Goal: Task Accomplishment & Management: Complete application form

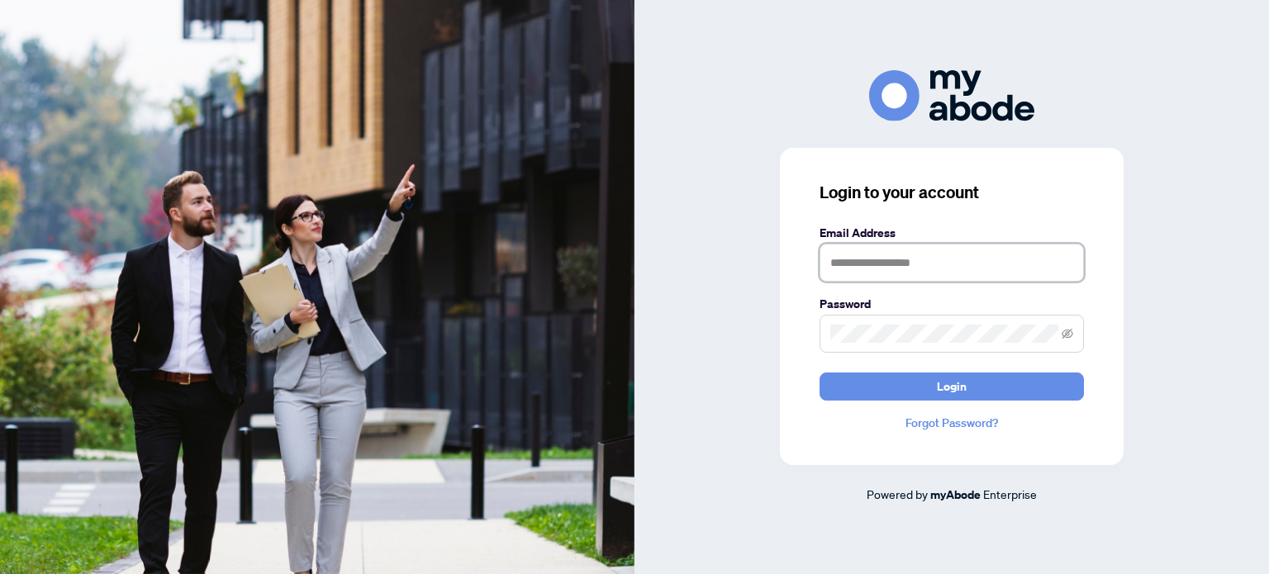
click at [929, 254] on input "text" at bounding box center [952, 263] width 264 height 38
type input "**********"
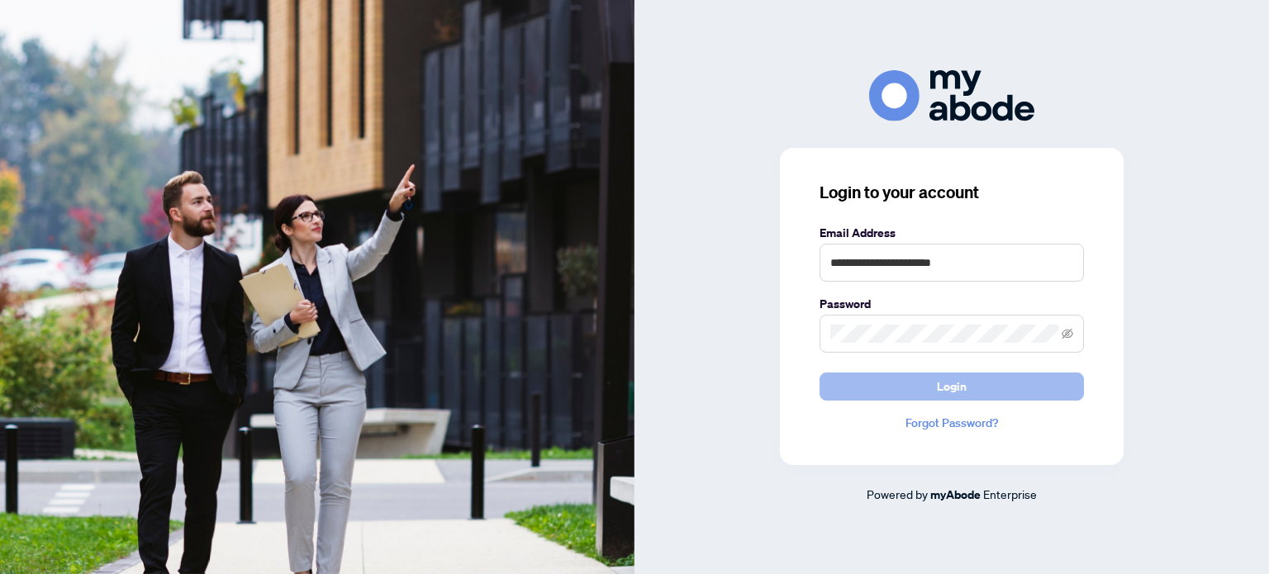
click at [942, 385] on span "Login" at bounding box center [952, 387] width 30 height 26
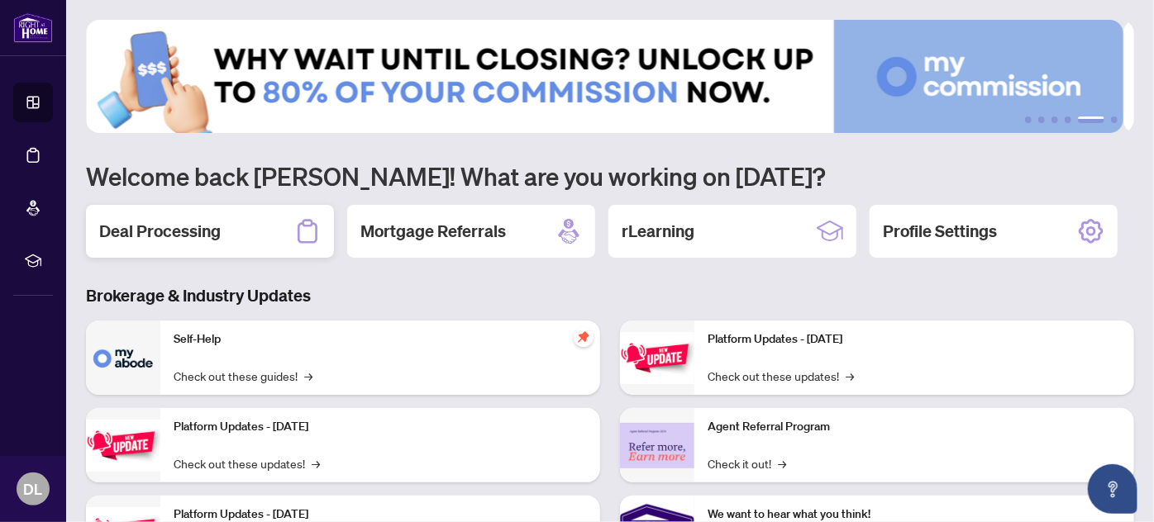
click at [192, 228] on h2 "Deal Processing" at bounding box center [159, 231] width 121 height 23
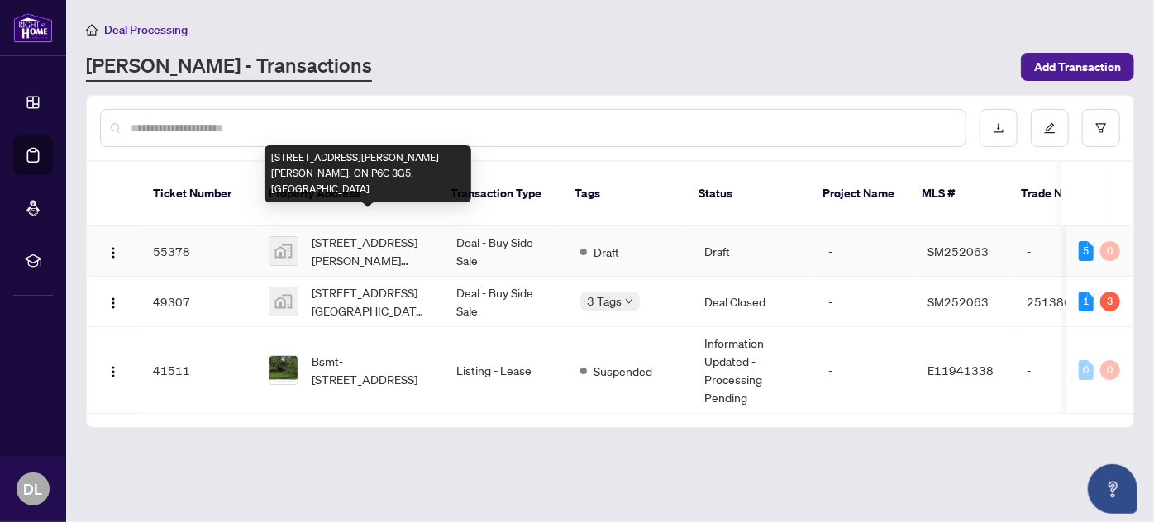
click at [388, 233] on span "22 Marsh Street, Sault Ste. Marie, ON P6C 3G5, Canada" at bounding box center [371, 251] width 118 height 36
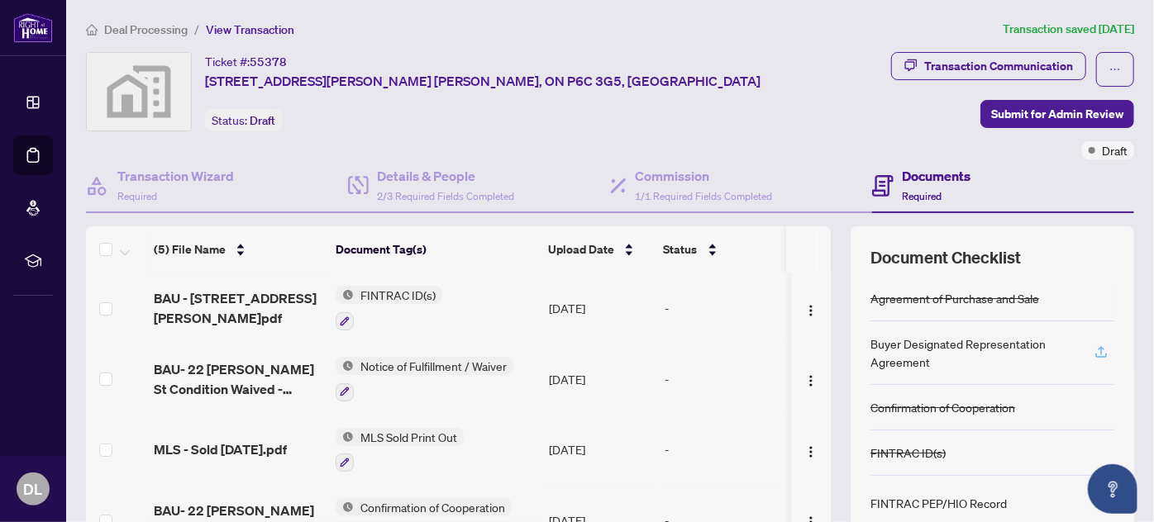
click at [1097, 346] on icon "button" at bounding box center [1100, 350] width 7 height 8
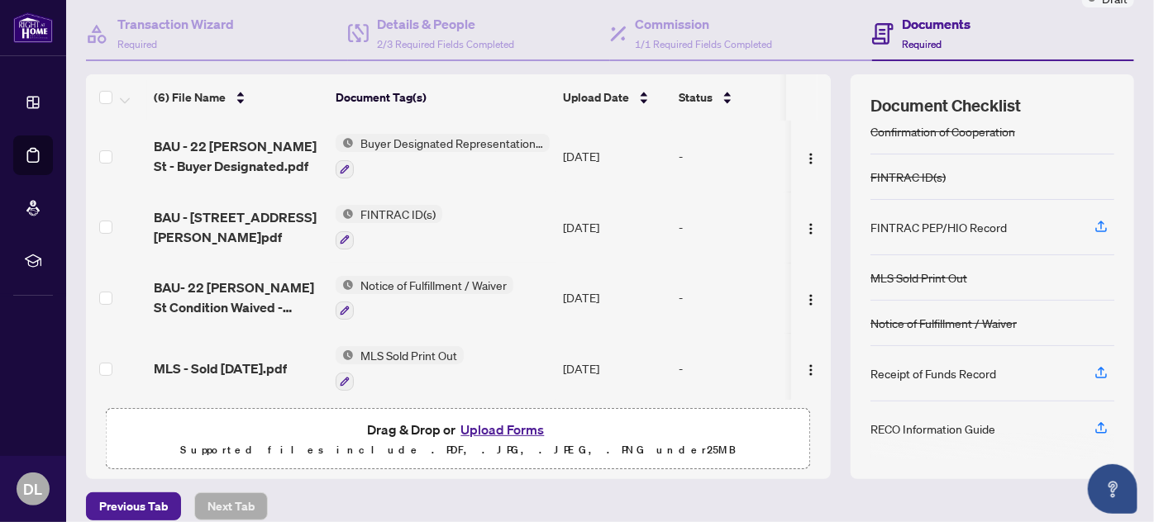
scroll to position [167, 0]
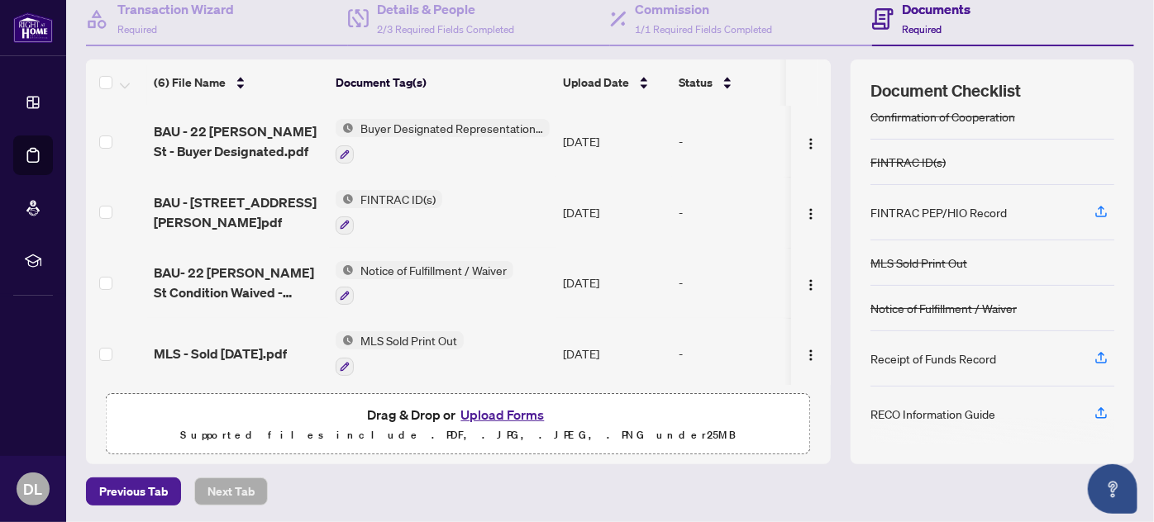
click at [832, 395] on div "(6) File Name Document Tag(s) Upload Date Status (6) File Name Document Tag(s) …" at bounding box center [610, 262] width 1048 height 405
click at [1093, 406] on icon "button" at bounding box center [1100, 413] width 15 height 15
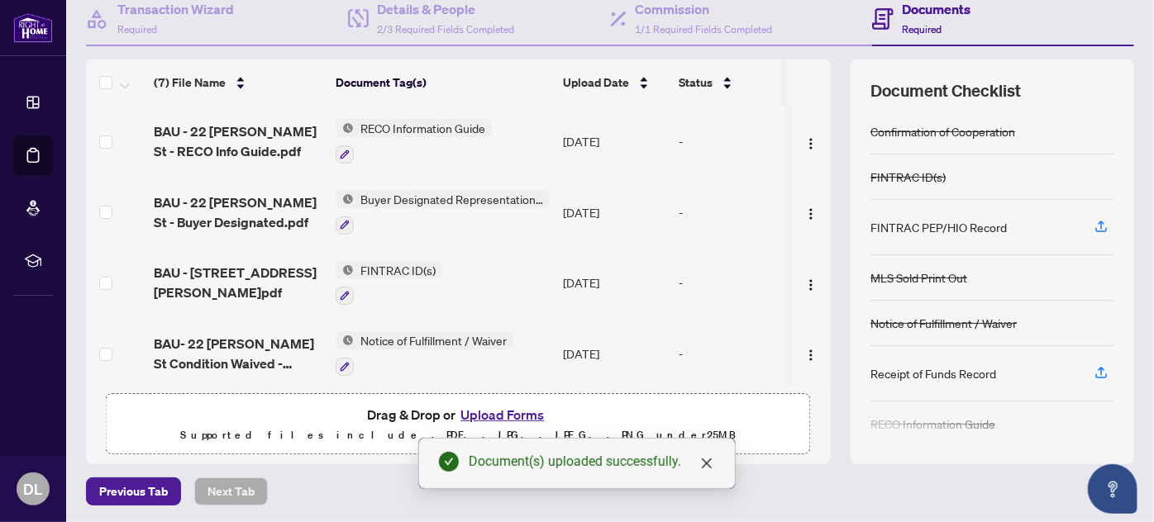
scroll to position [97, 0]
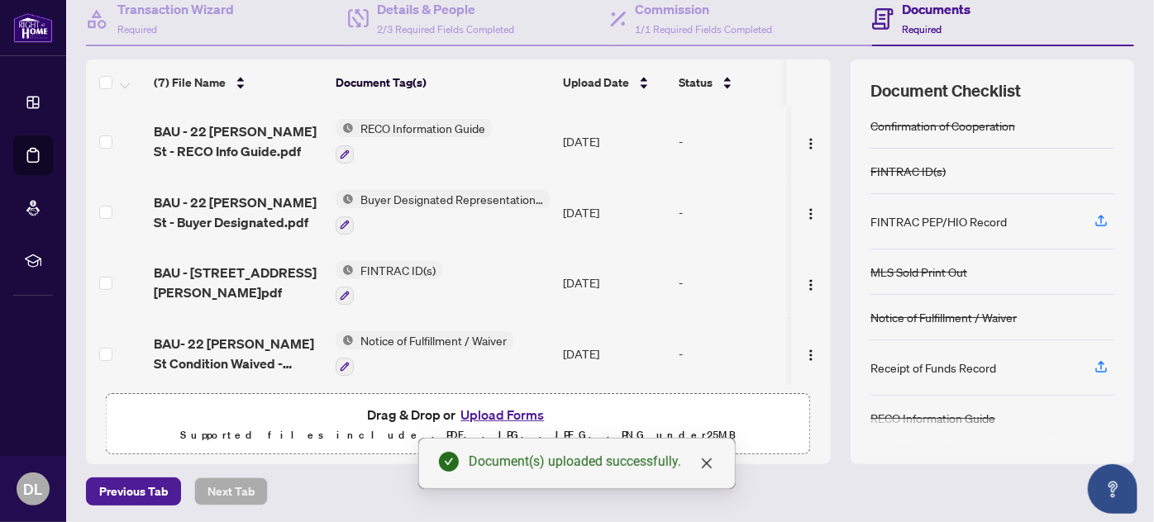
click at [1093, 364] on icon "button" at bounding box center [1100, 366] width 15 height 15
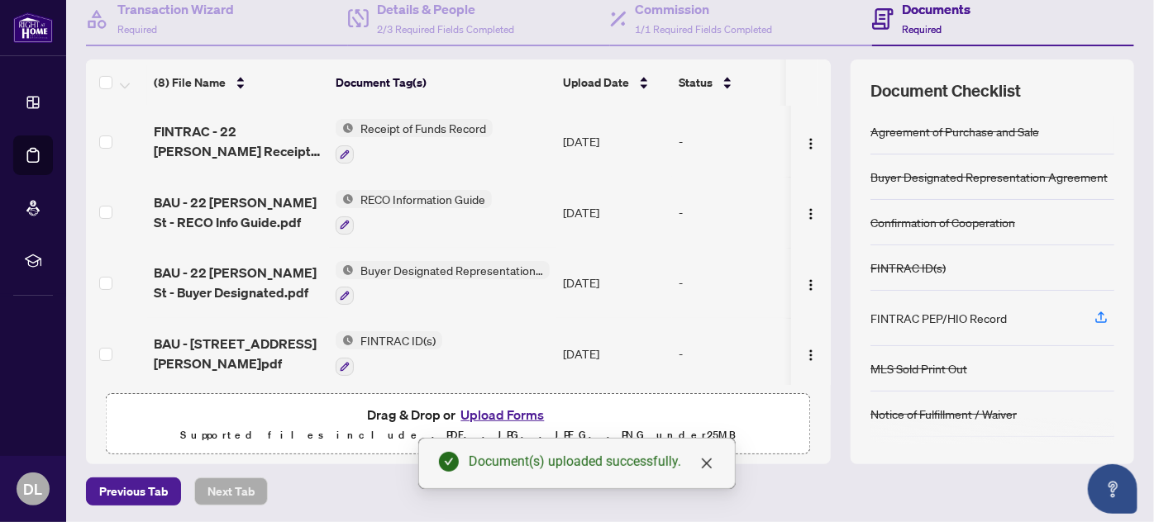
scroll to position [0, 0]
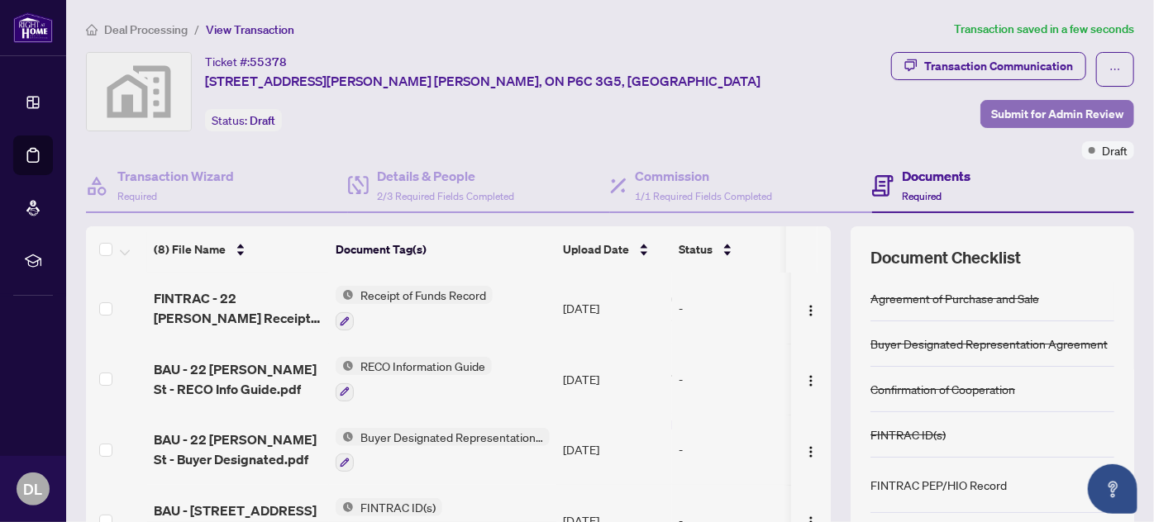
click at [1026, 110] on span "Submit for Admin Review" at bounding box center [1057, 114] width 132 height 26
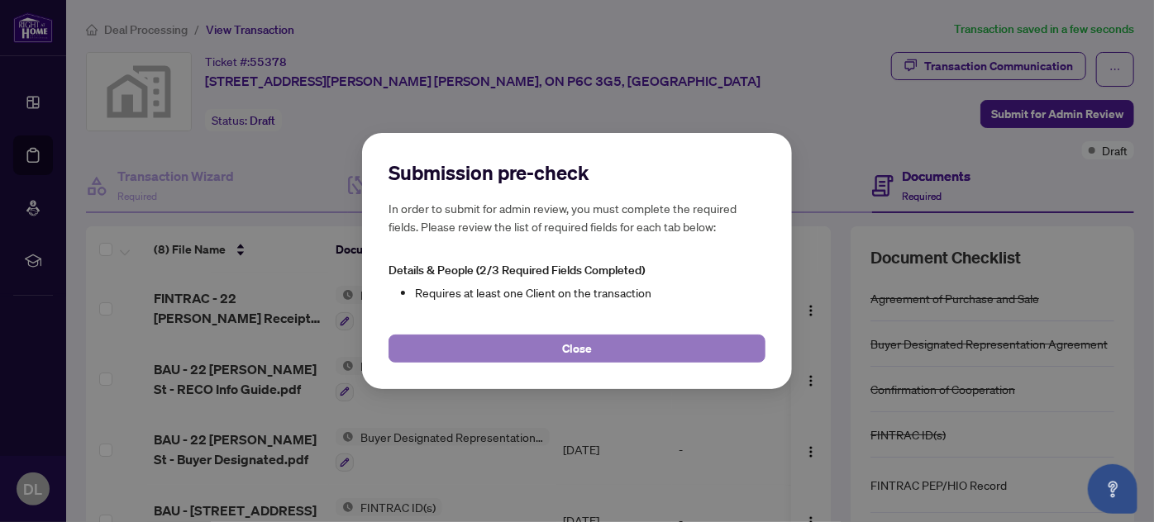
click at [569, 351] on span "Close" at bounding box center [577, 349] width 30 height 26
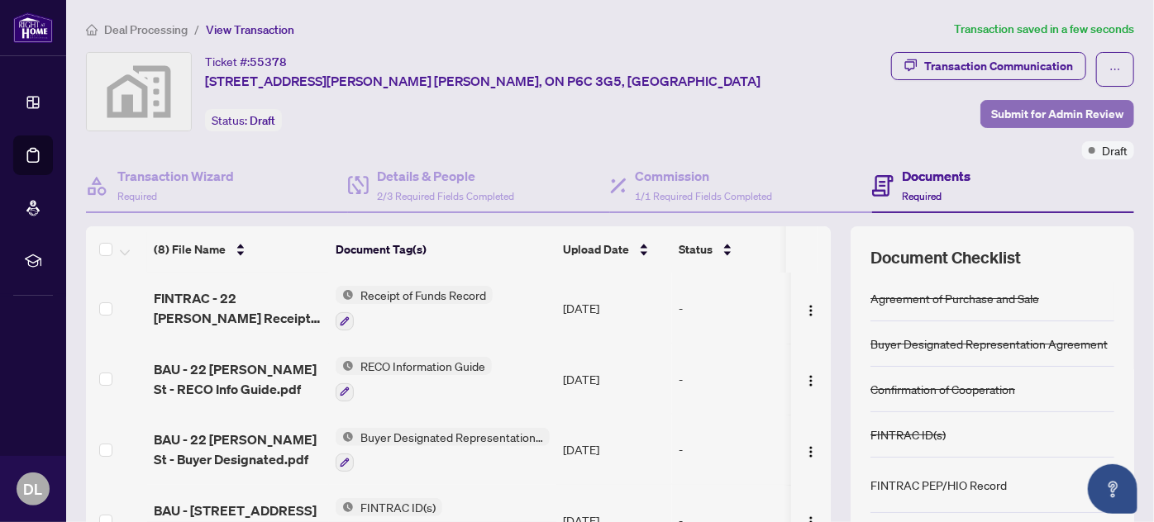
click at [1014, 110] on span "Submit for Admin Review" at bounding box center [1057, 114] width 132 height 26
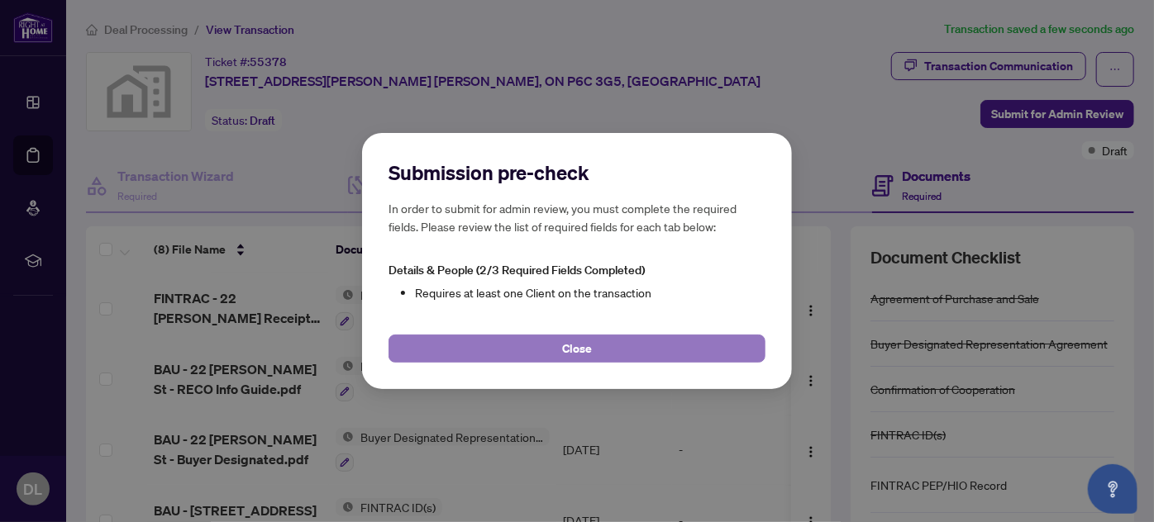
click at [597, 349] on button "Close" at bounding box center [576, 349] width 377 height 28
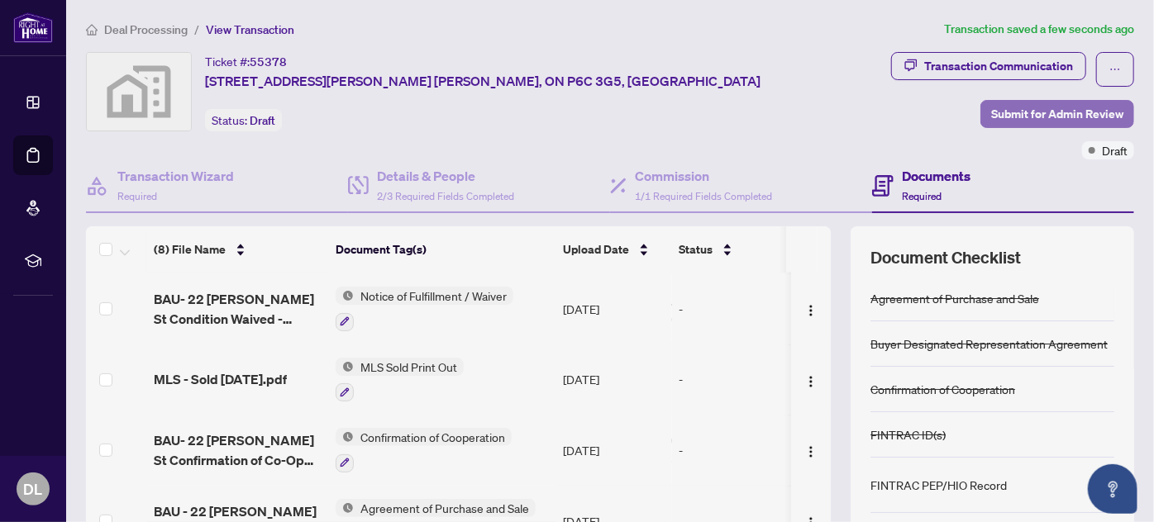
click at [1026, 114] on span "Submit for Admin Review" at bounding box center [1057, 114] width 132 height 26
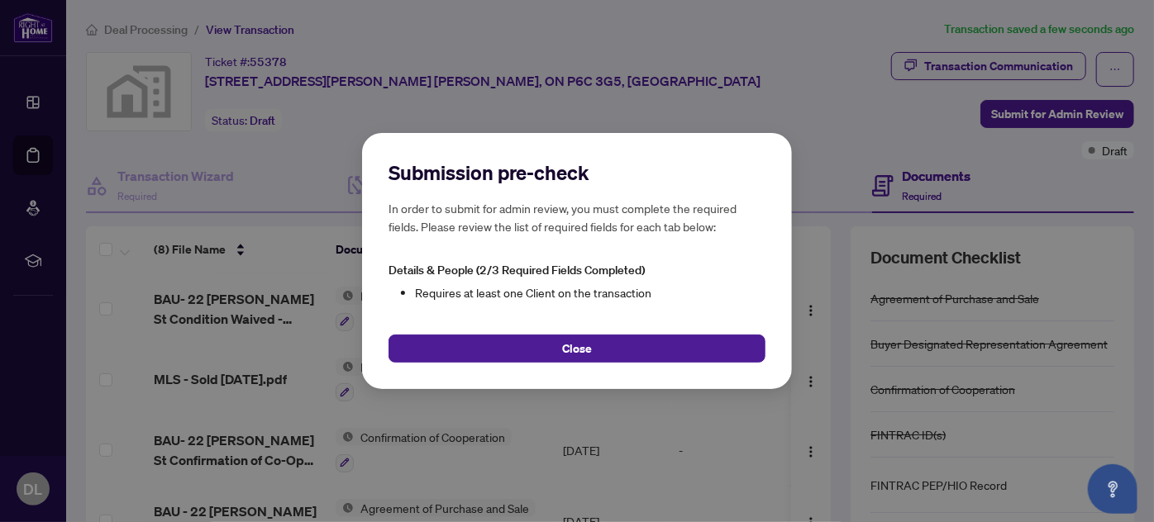
drag, startPoint x: 577, startPoint y: 356, endPoint x: 564, endPoint y: 336, distance: 23.8
click at [577, 355] on span "Close" at bounding box center [577, 349] width 30 height 26
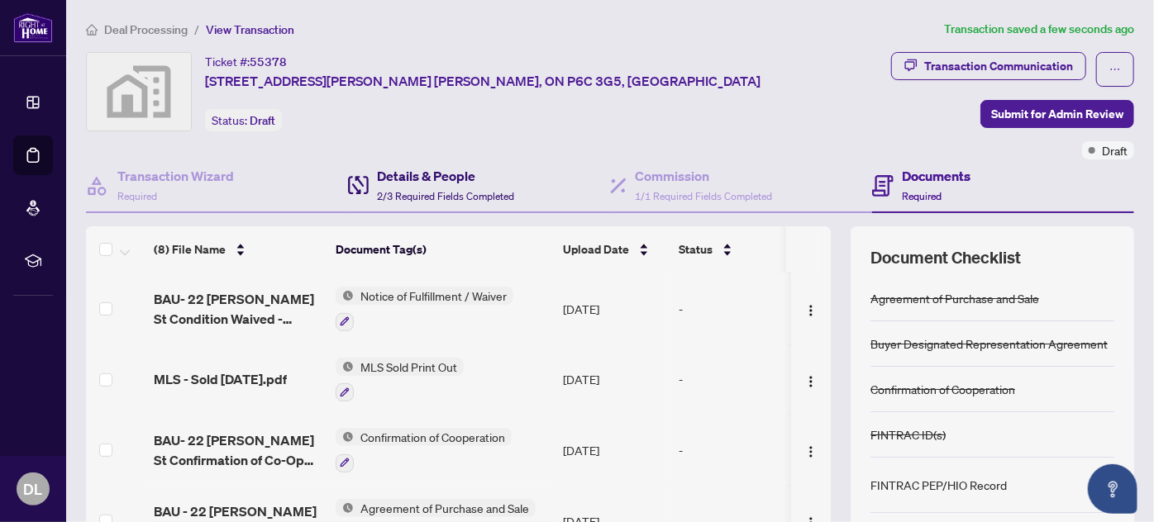
click at [423, 178] on h4 "Details & People" at bounding box center [445, 176] width 137 height 20
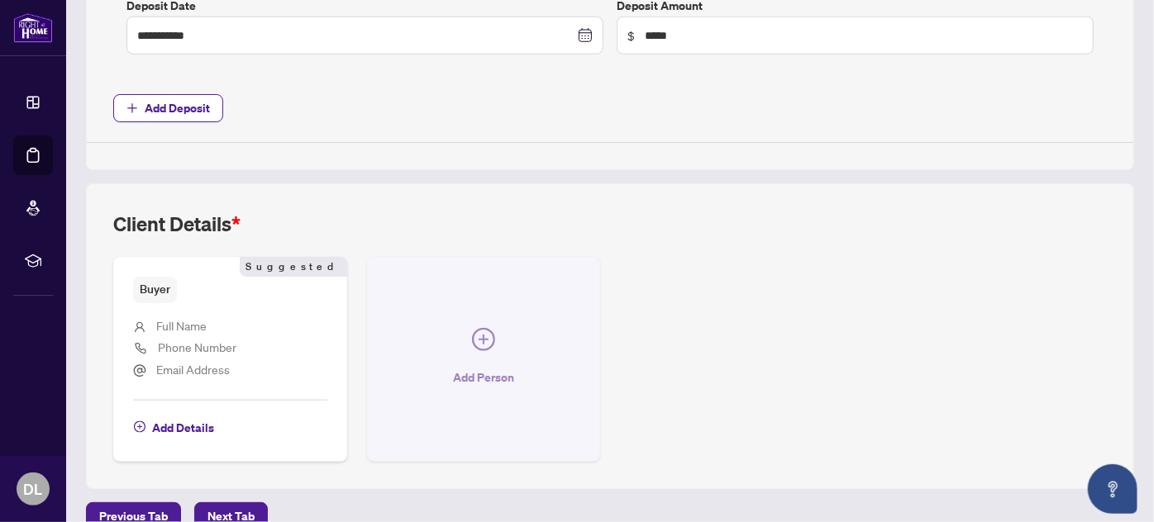
scroll to position [813, 0]
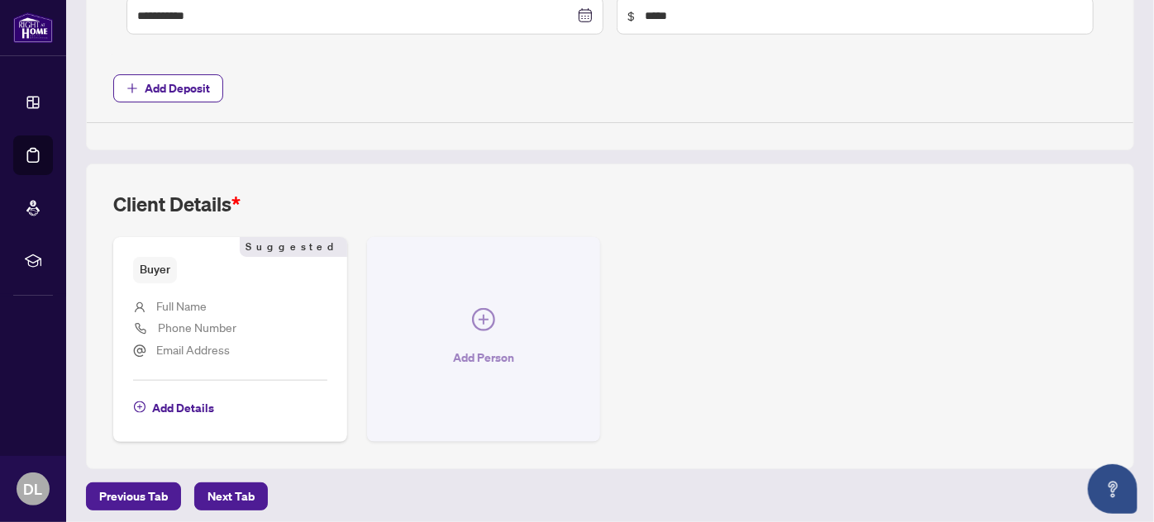
click at [478, 317] on icon "plus-circle" at bounding box center [483, 319] width 23 height 23
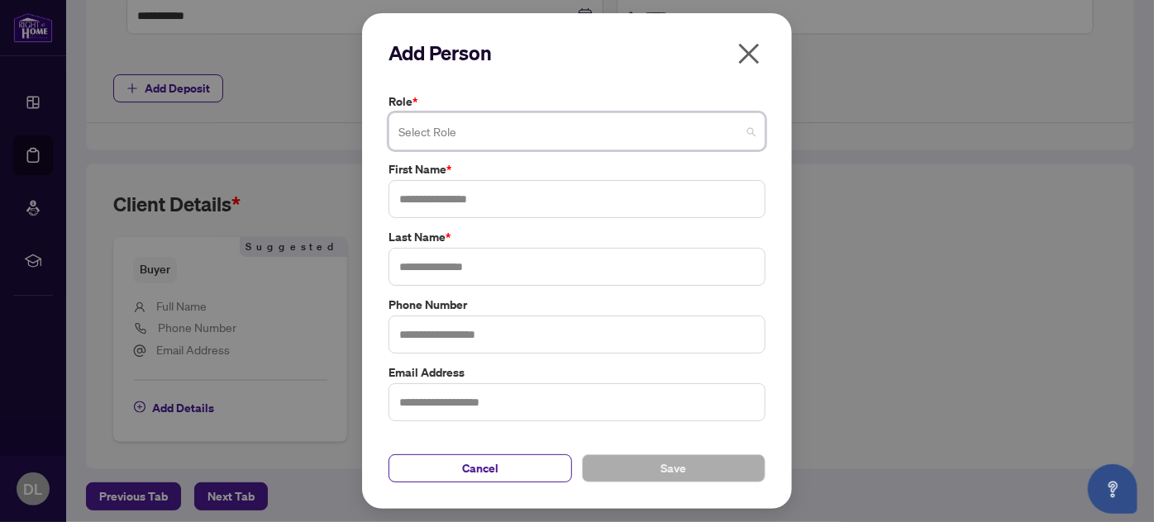
click at [749, 131] on span at bounding box center [576, 131] width 357 height 31
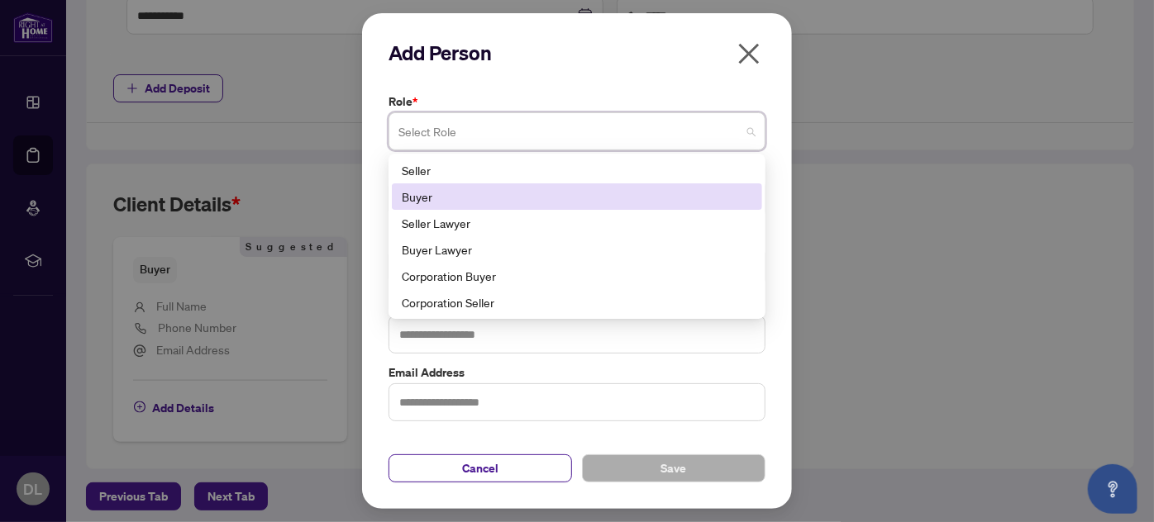
click at [555, 193] on div "Buyer" at bounding box center [577, 197] width 350 height 18
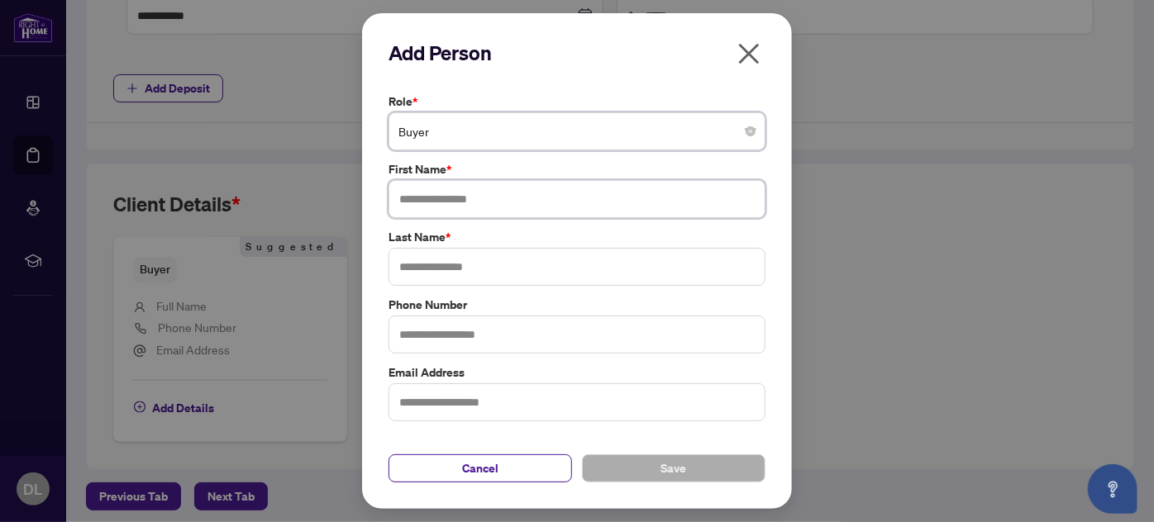
click at [563, 200] on input "text" at bounding box center [576, 199] width 377 height 38
type input "********"
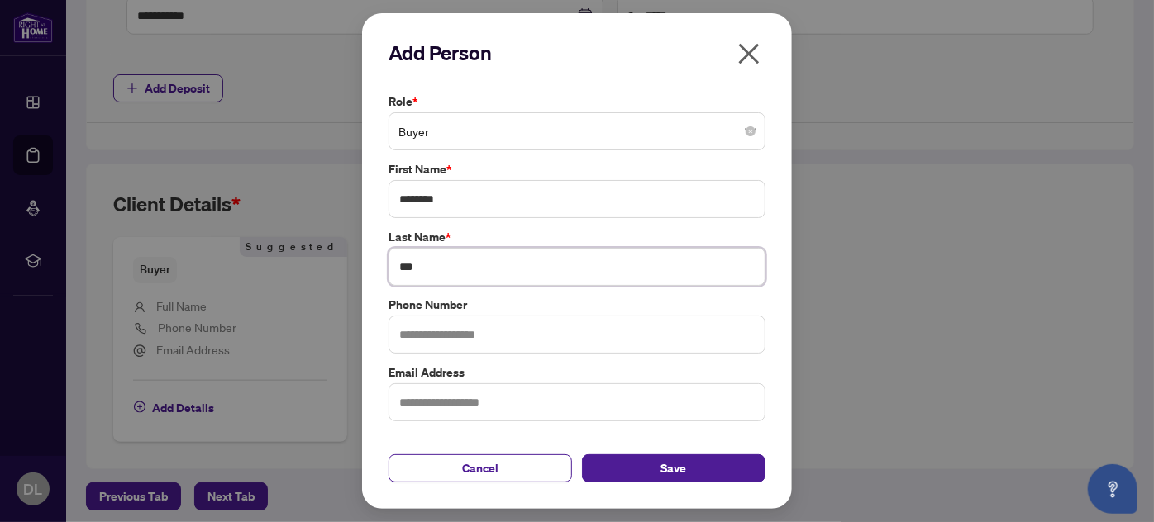
type input "***"
click at [521, 393] on input "text" at bounding box center [576, 402] width 377 height 38
paste input "**********"
type input "**********"
click at [577, 438] on div "Cancel Save" at bounding box center [576, 459] width 377 height 48
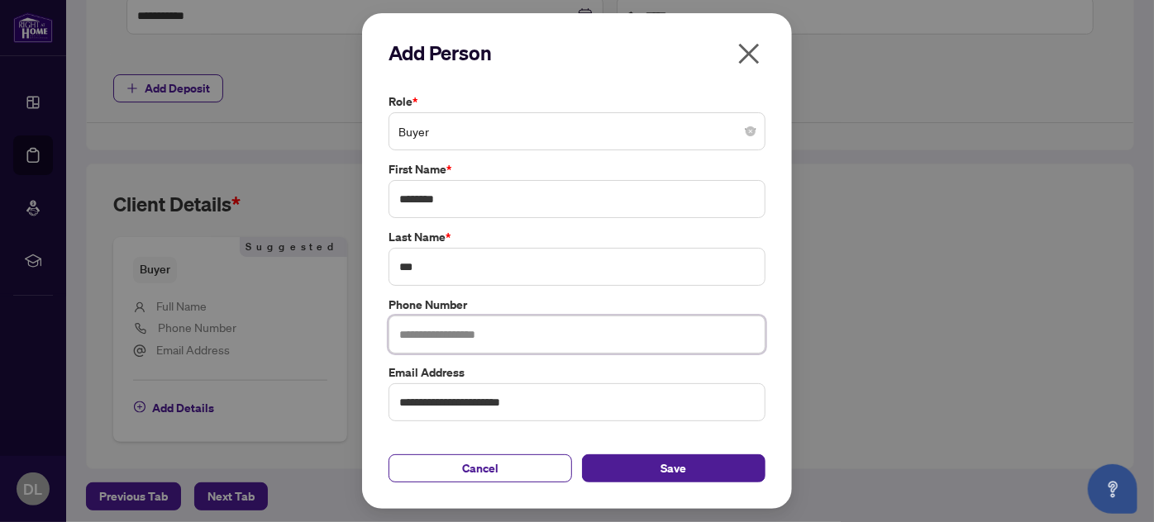
click at [519, 325] on input "text" at bounding box center [576, 335] width 377 height 38
type input "**********"
click at [666, 470] on span "Save" at bounding box center [674, 468] width 26 height 26
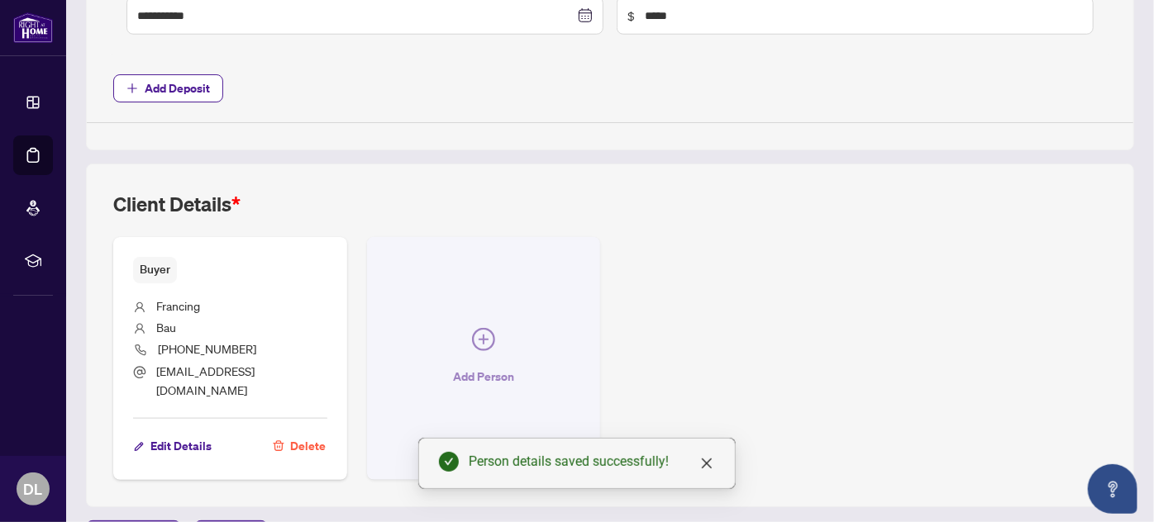
click at [474, 328] on icon "plus-circle" at bounding box center [483, 339] width 23 height 23
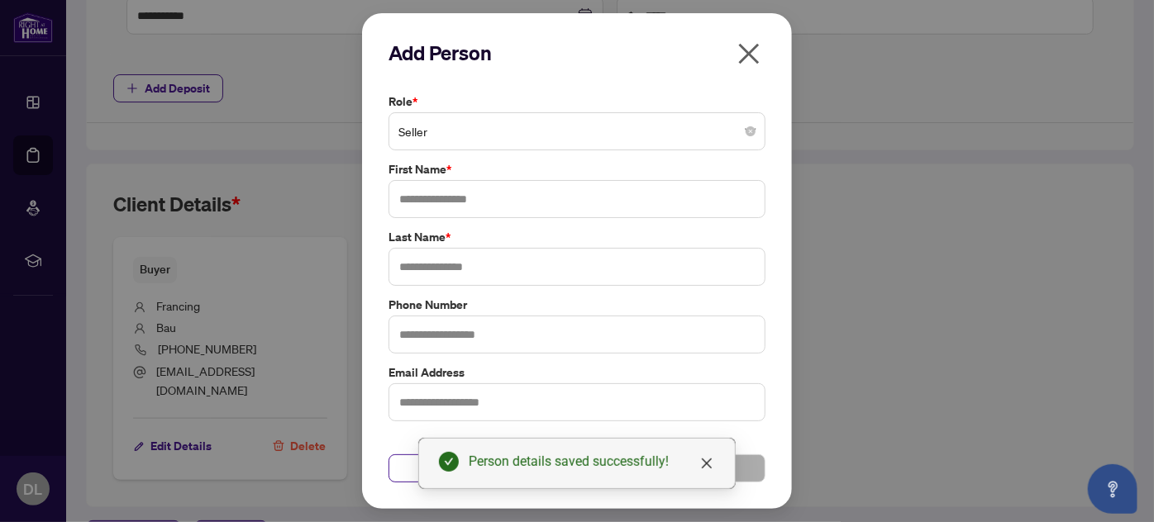
drag, startPoint x: 754, startPoint y: 135, endPoint x: 749, endPoint y: 142, distance: 8.9
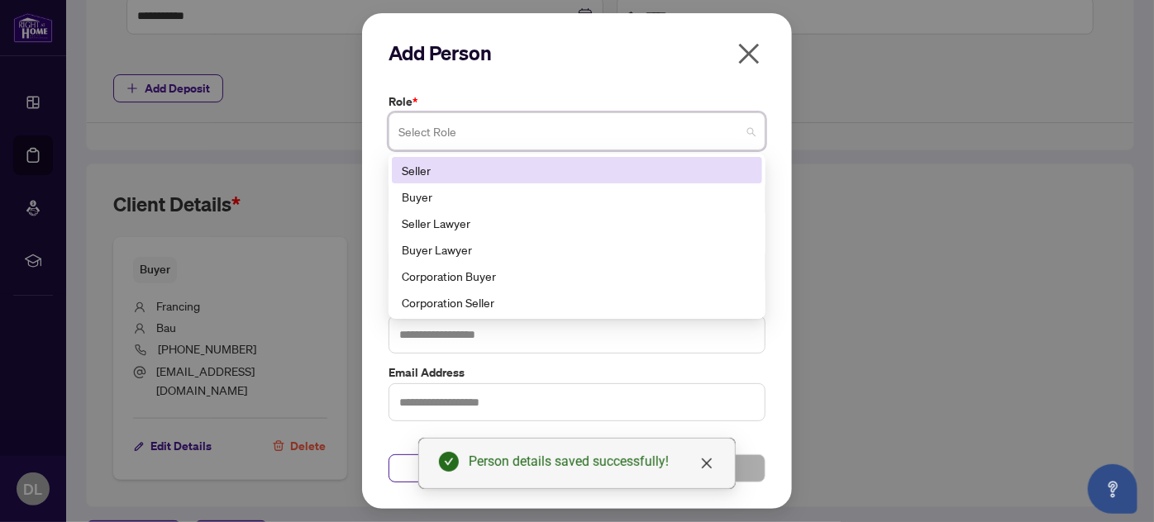
click at [748, 131] on span at bounding box center [576, 131] width 357 height 31
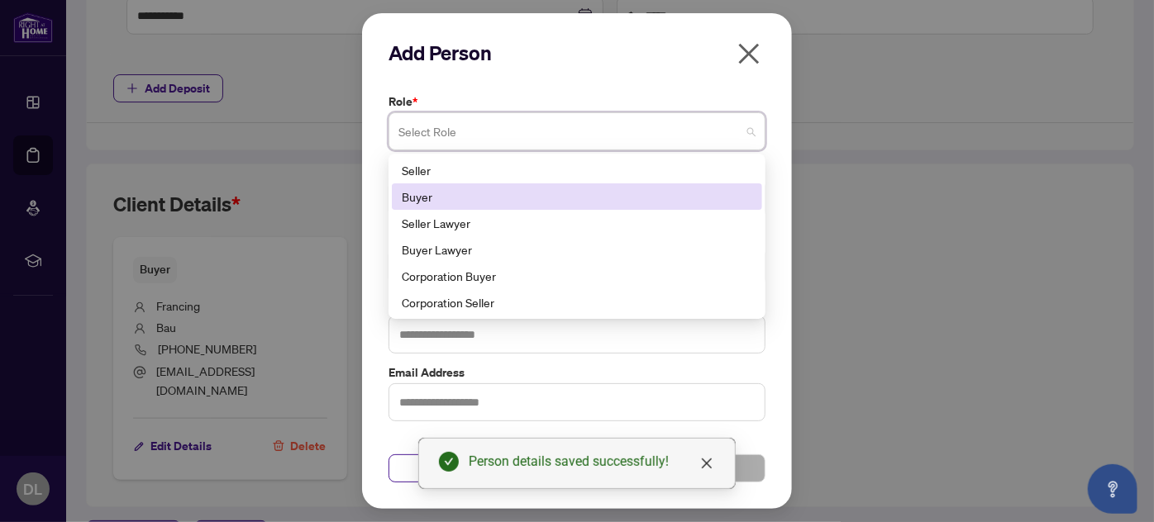
click at [473, 195] on div "Buyer" at bounding box center [577, 197] width 350 height 18
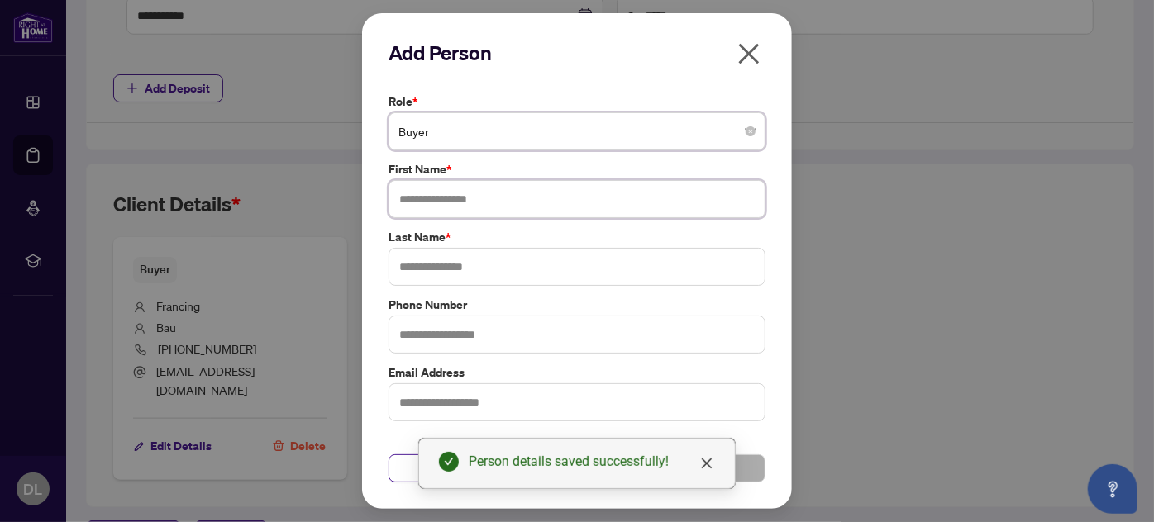
click at [512, 195] on input "text" at bounding box center [576, 199] width 377 height 38
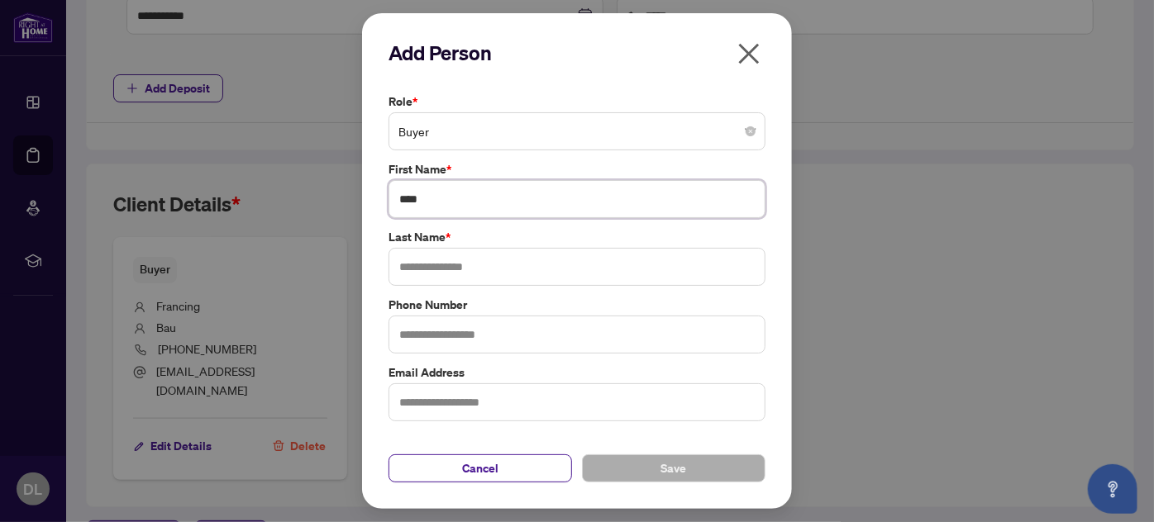
type input "****"
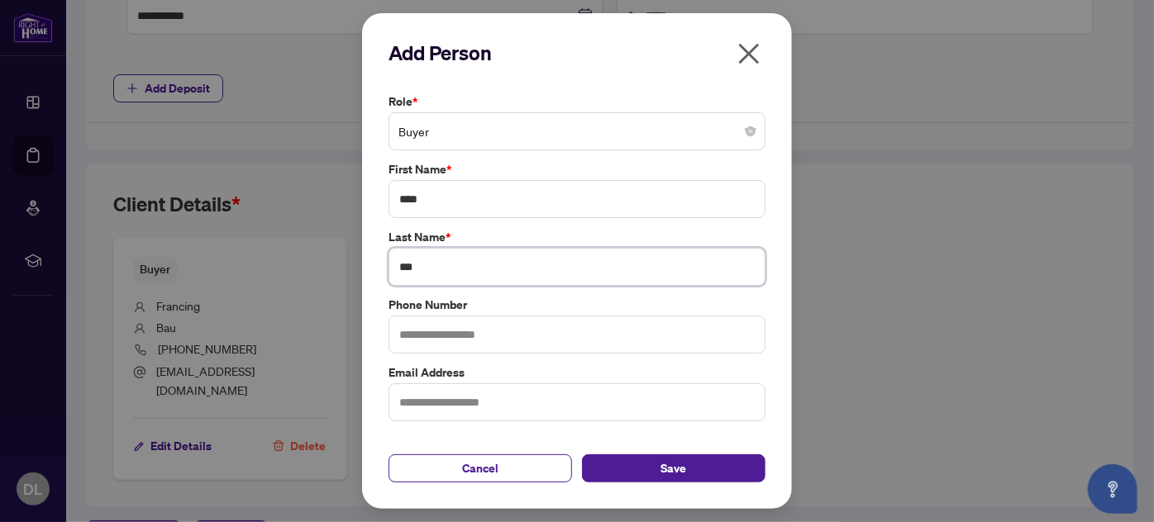
type input "***"
click at [511, 414] on input "text" at bounding box center [576, 402] width 377 height 38
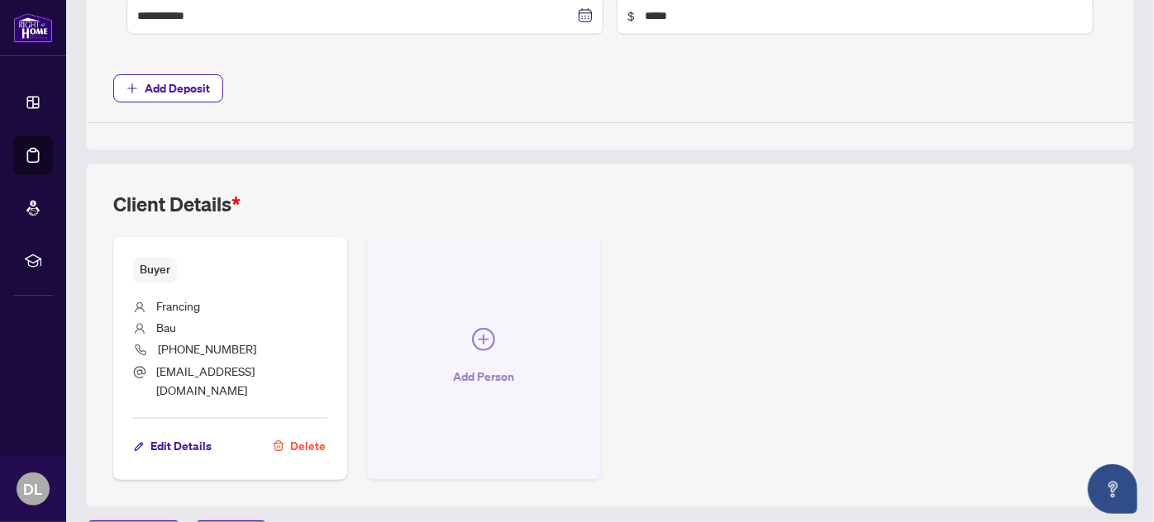
click at [484, 328] on icon "plus-circle" at bounding box center [483, 339] width 23 height 23
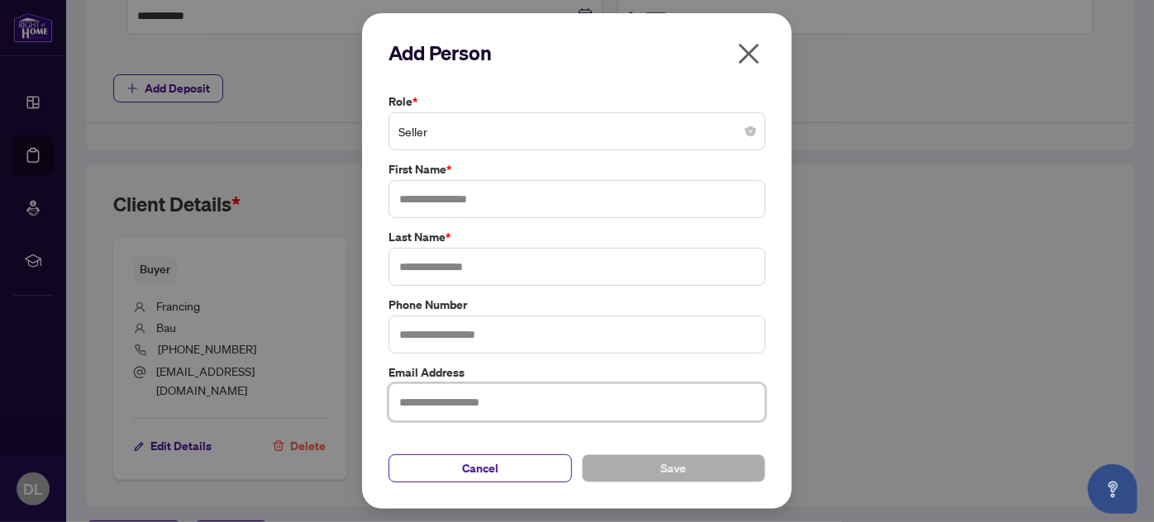
click at [553, 403] on input "text" at bounding box center [576, 402] width 377 height 38
paste input "**********"
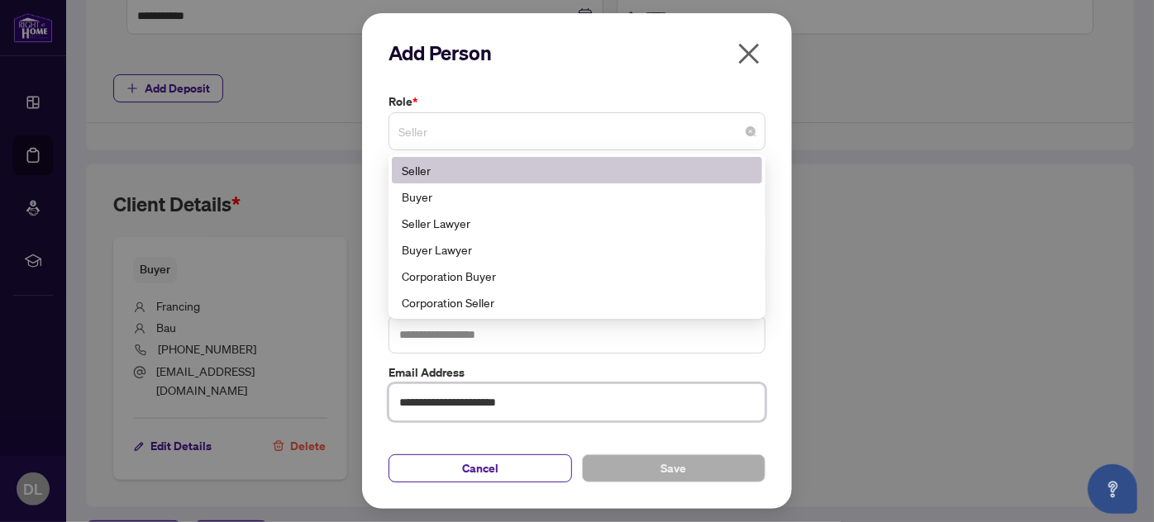
click at [507, 127] on span "Seller" at bounding box center [576, 131] width 357 height 31
type input "**********"
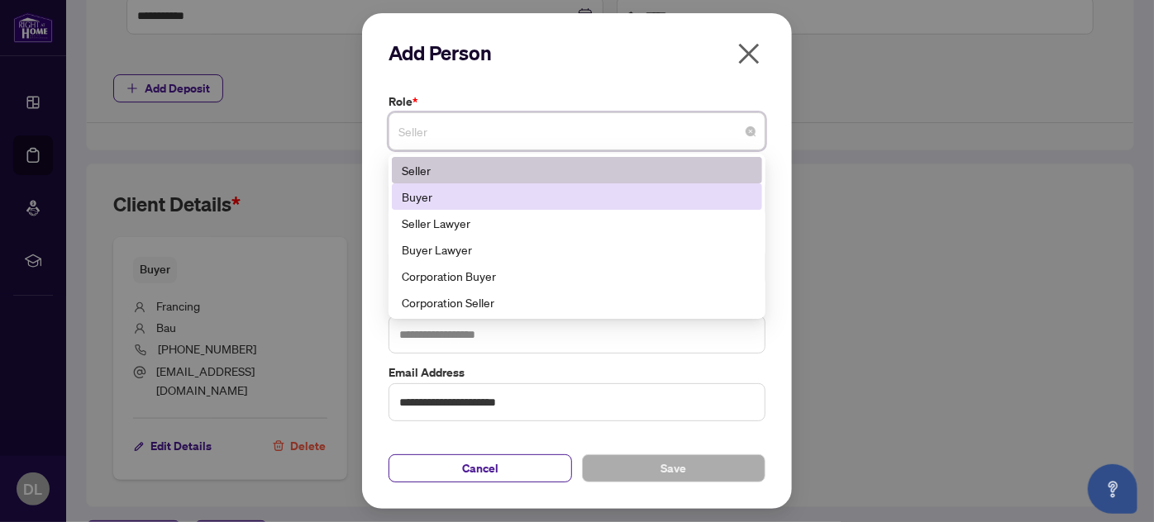
click at [469, 195] on div "Buyer" at bounding box center [577, 197] width 350 height 18
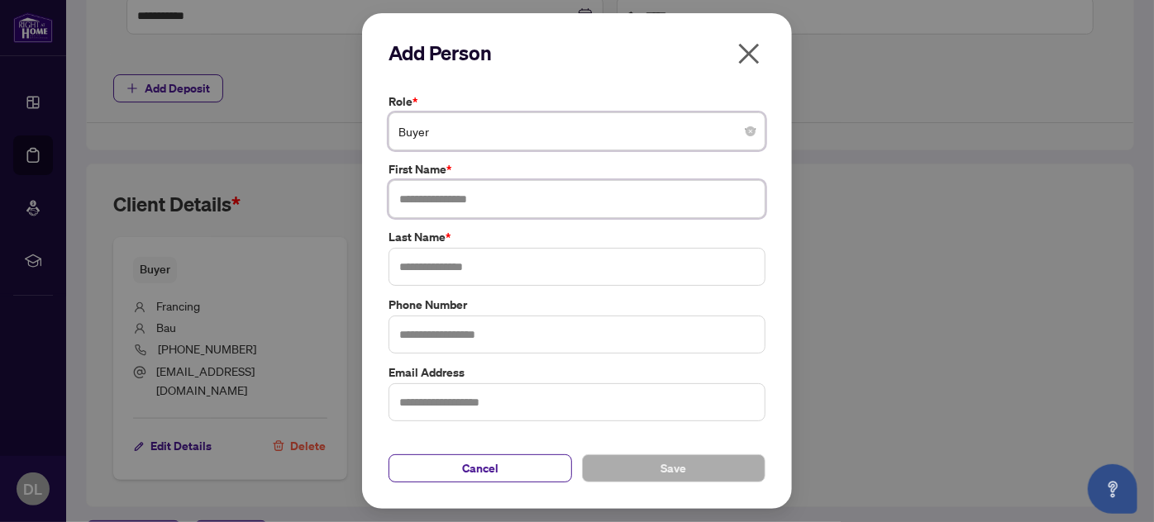
click at [507, 202] on input "text" at bounding box center [576, 199] width 377 height 38
type input "****"
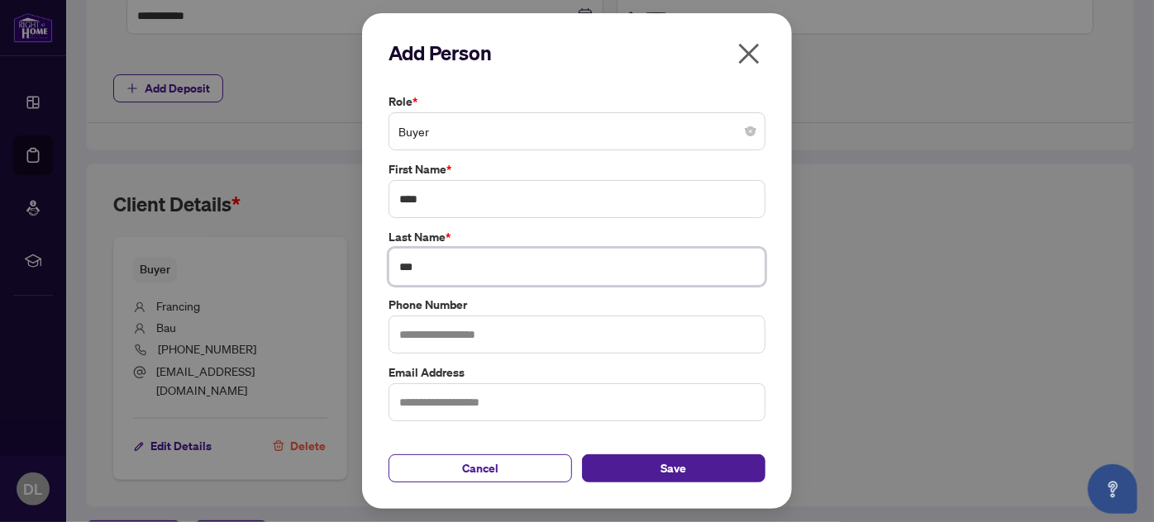
type input "***"
click at [531, 332] on input "text" at bounding box center [576, 335] width 377 height 38
click at [520, 398] on input "text" at bounding box center [576, 402] width 377 height 38
paste input "**********"
type input "**********"
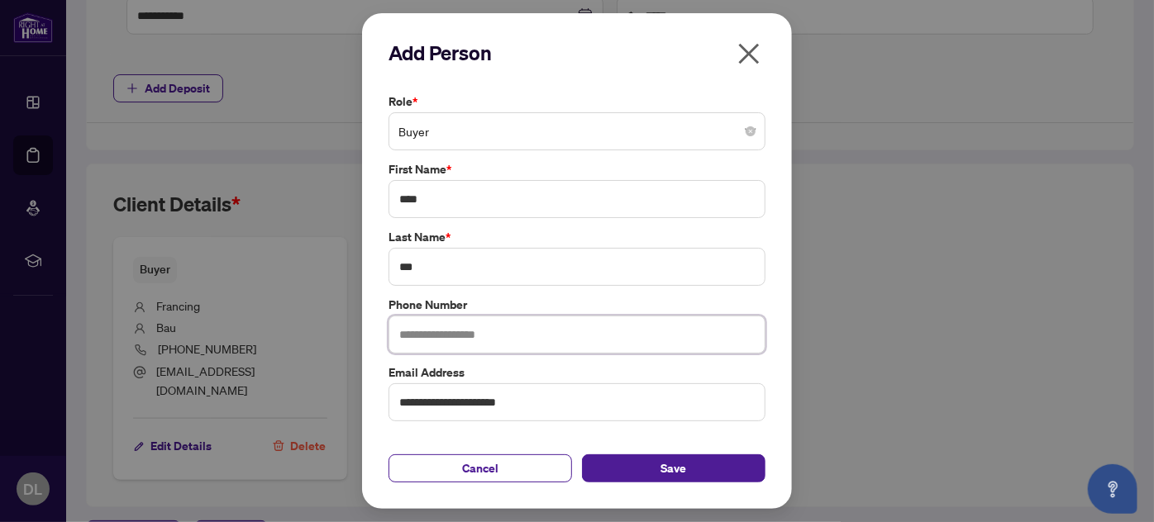
click at [536, 338] on input "text" at bounding box center [576, 335] width 377 height 38
type input "**********"
click at [683, 469] on span "Save" at bounding box center [674, 468] width 26 height 26
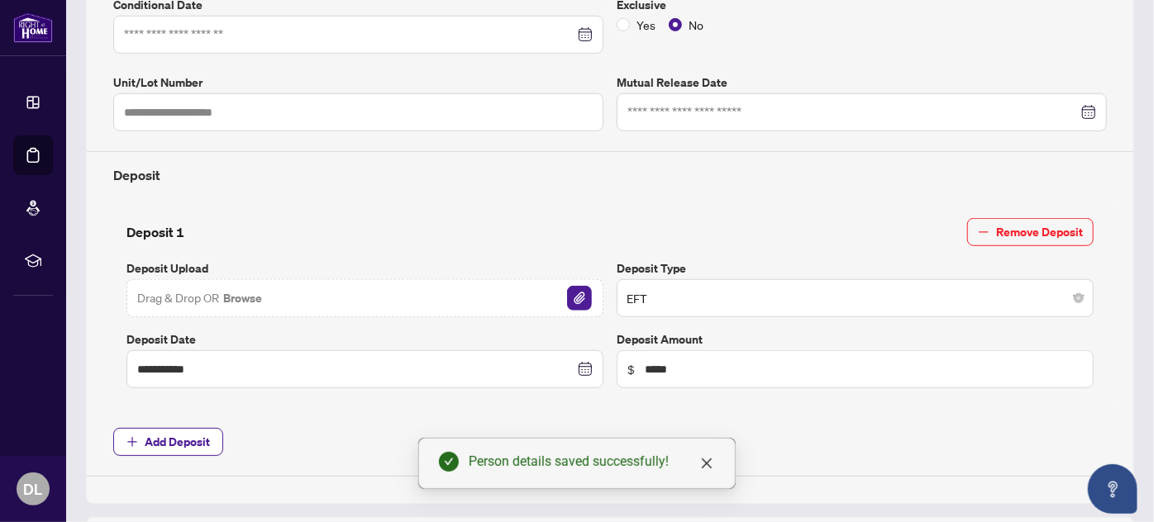
scroll to position [835, 0]
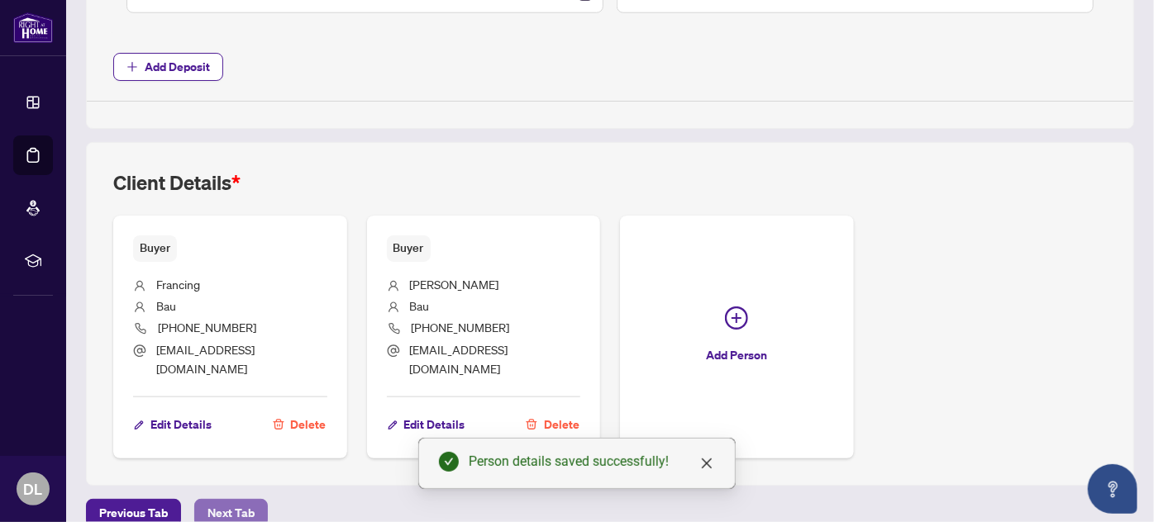
click at [229, 500] on span "Next Tab" at bounding box center [230, 513] width 47 height 26
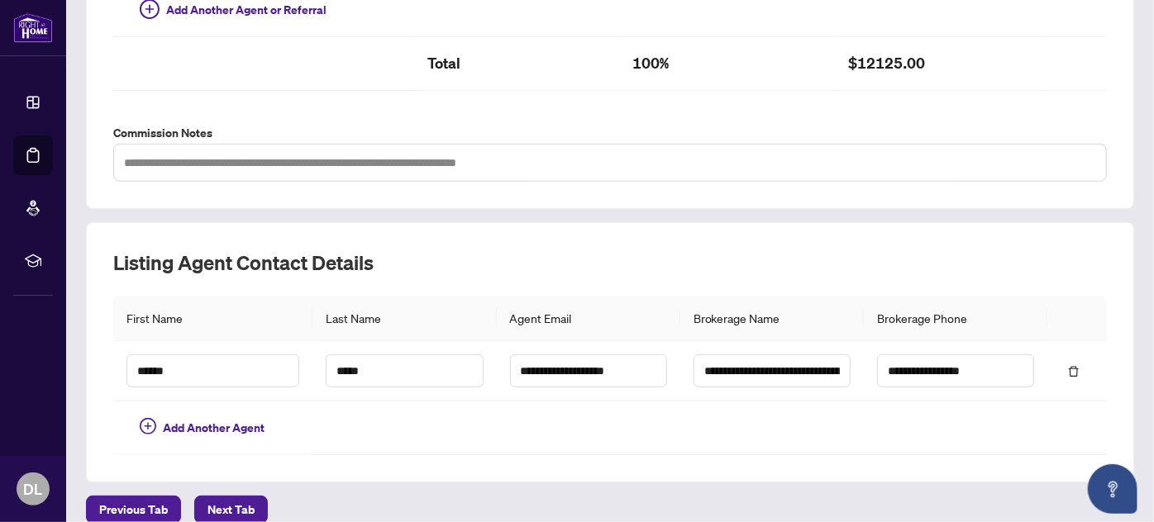
scroll to position [561, 0]
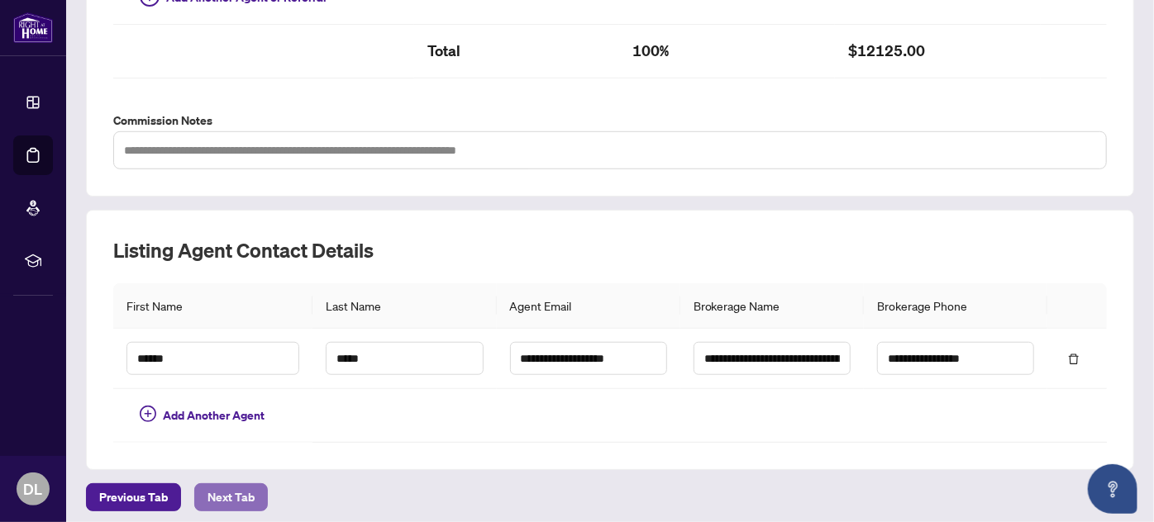
click at [217, 493] on span "Next Tab" at bounding box center [230, 497] width 47 height 26
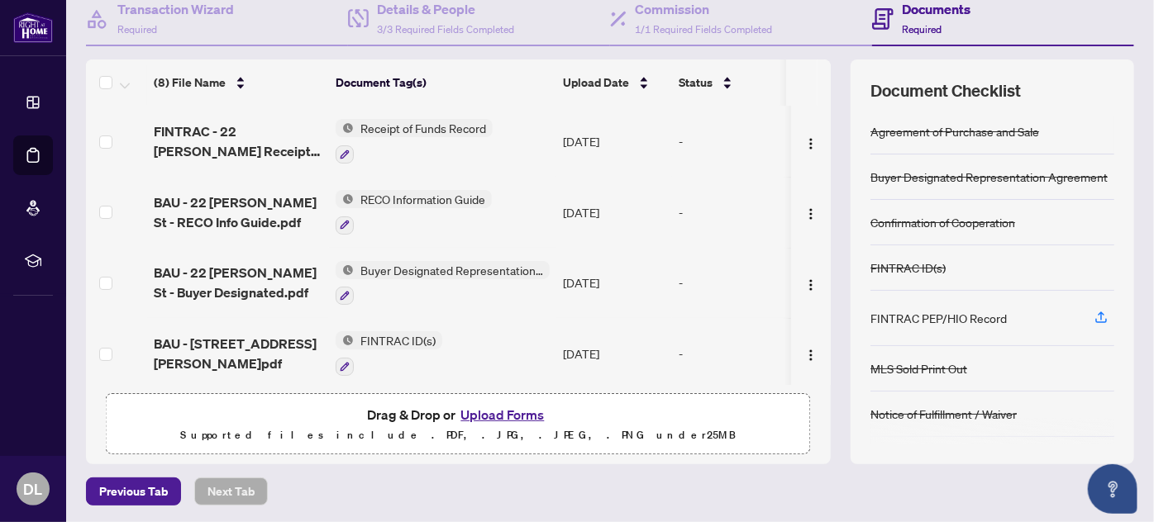
click at [487, 411] on button "Upload Forms" at bounding box center [501, 414] width 93 height 21
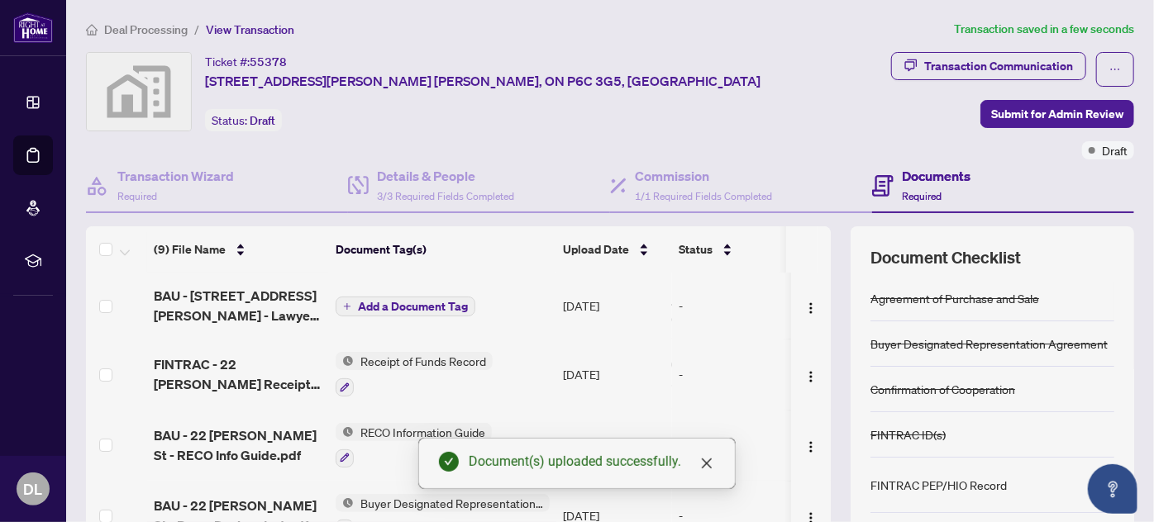
click at [401, 304] on span "Add a Document Tag" at bounding box center [413, 307] width 110 height 12
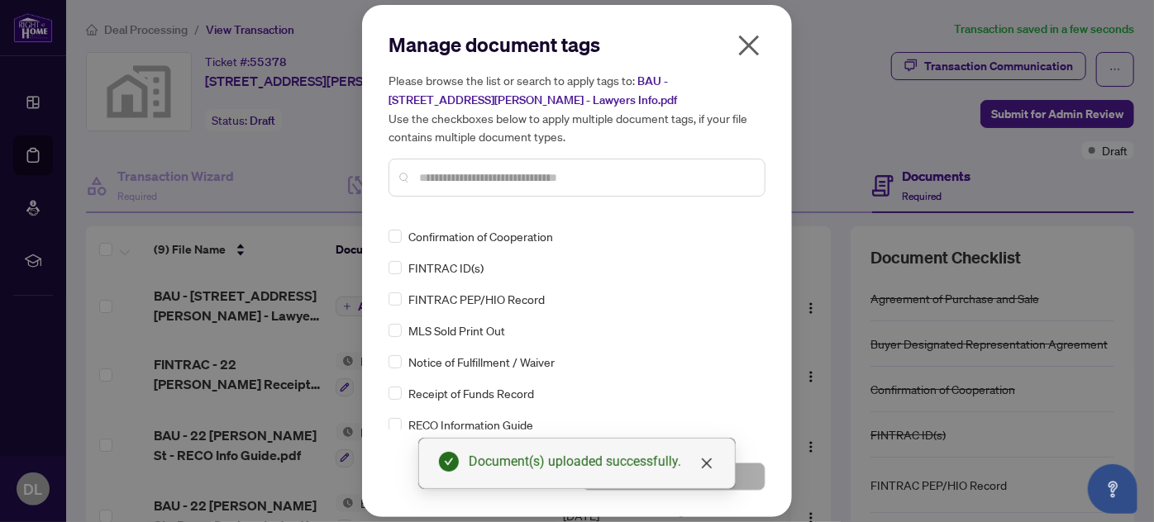
scroll to position [150, 0]
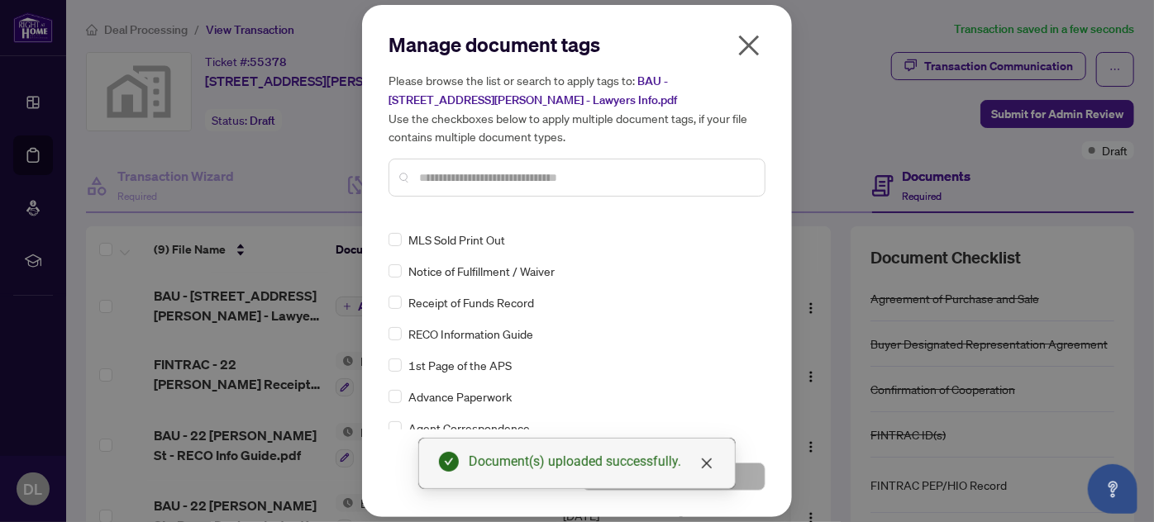
click at [640, 180] on input "text" at bounding box center [585, 178] width 332 height 18
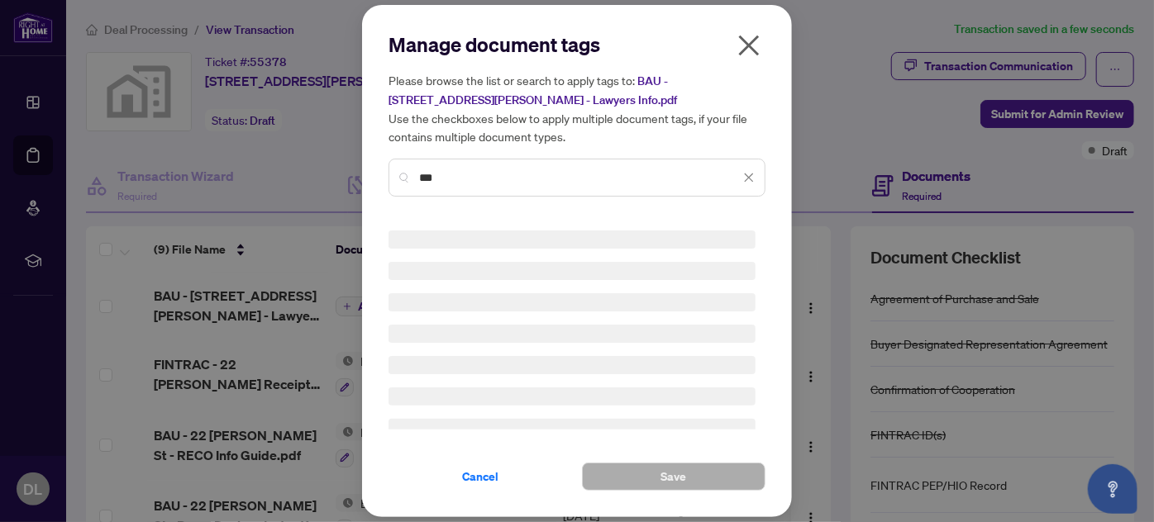
scroll to position [0, 0]
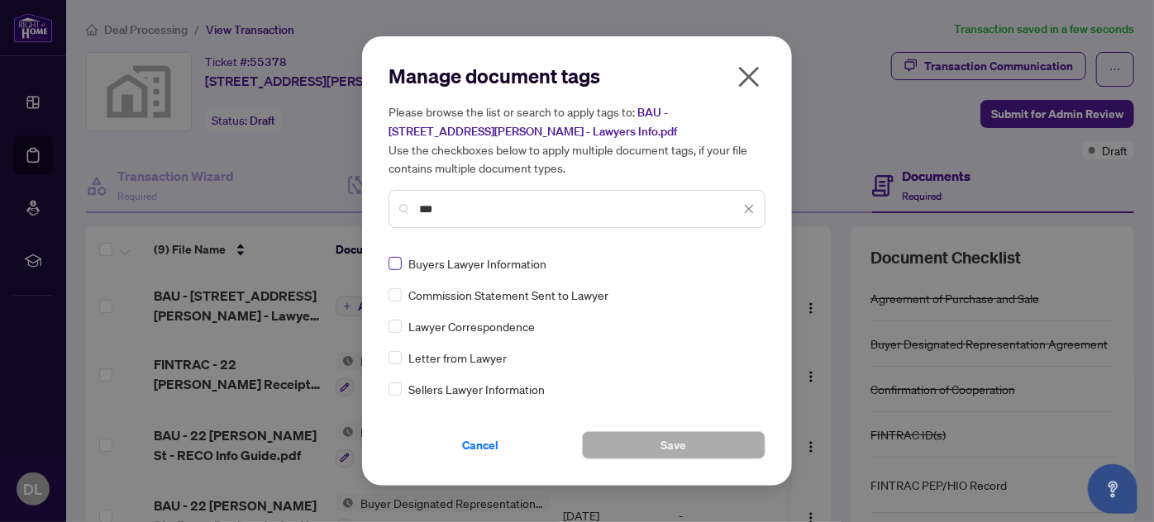
type input "***"
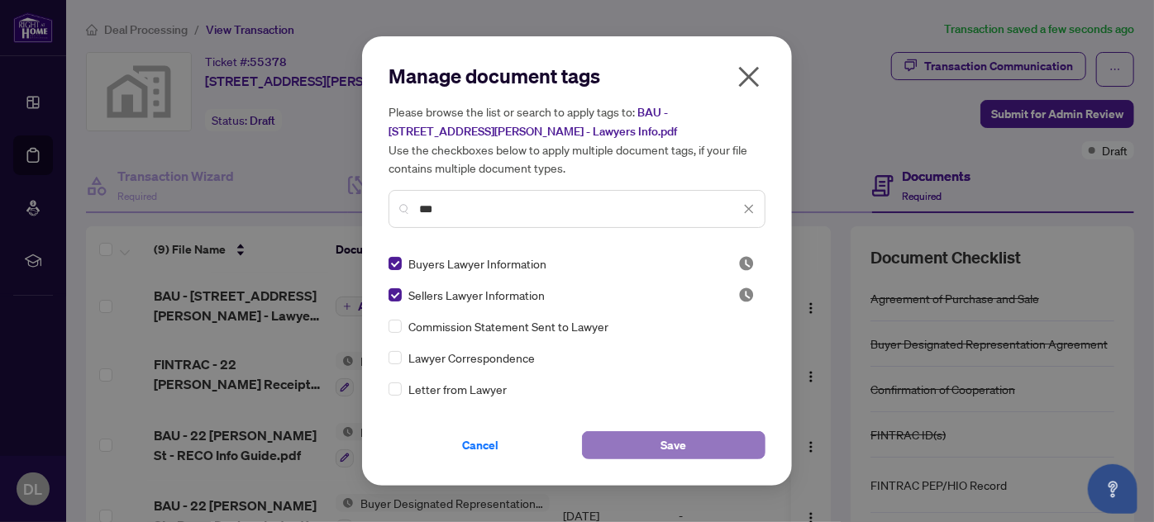
click at [671, 440] on span "Save" at bounding box center [674, 445] width 26 height 26
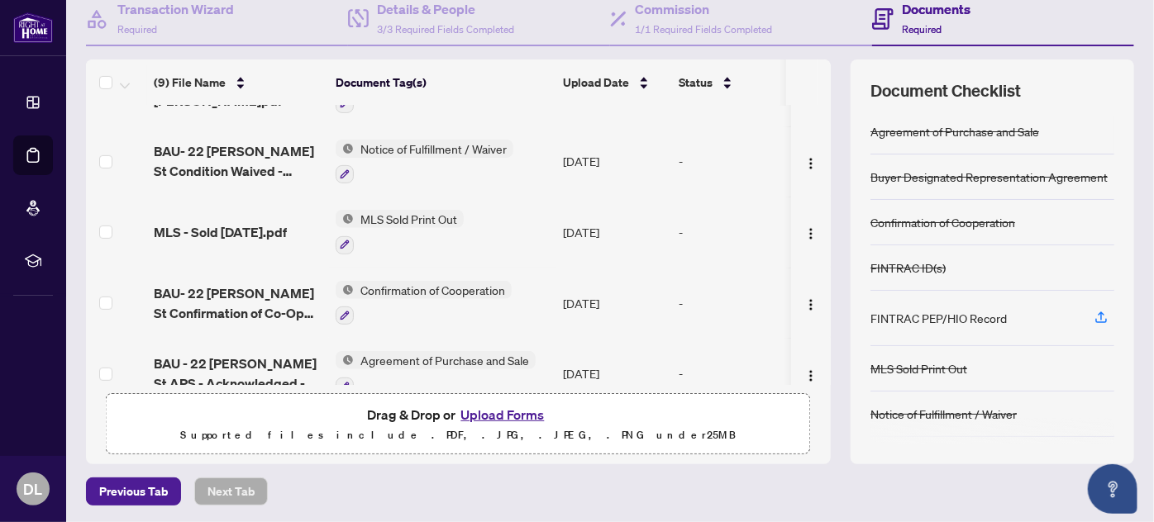
scroll to position [352, 0]
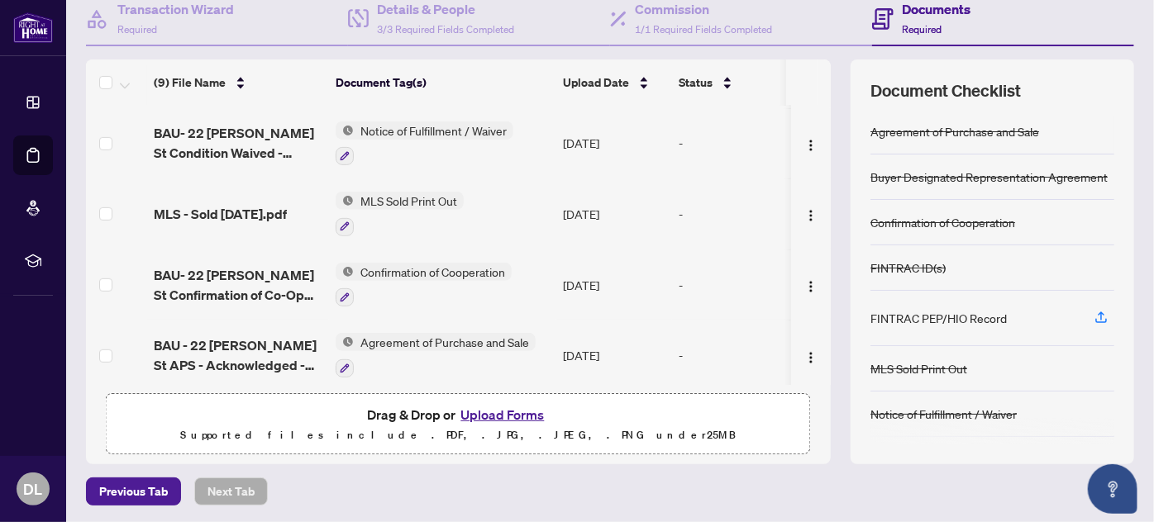
click at [512, 407] on button "Upload Forms" at bounding box center [501, 414] width 93 height 21
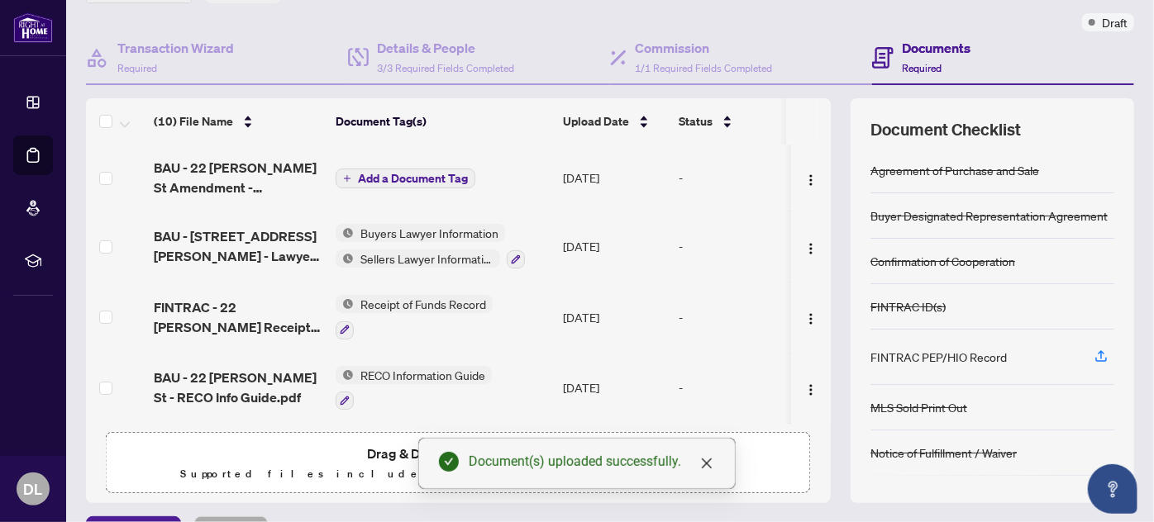
scroll to position [92, 0]
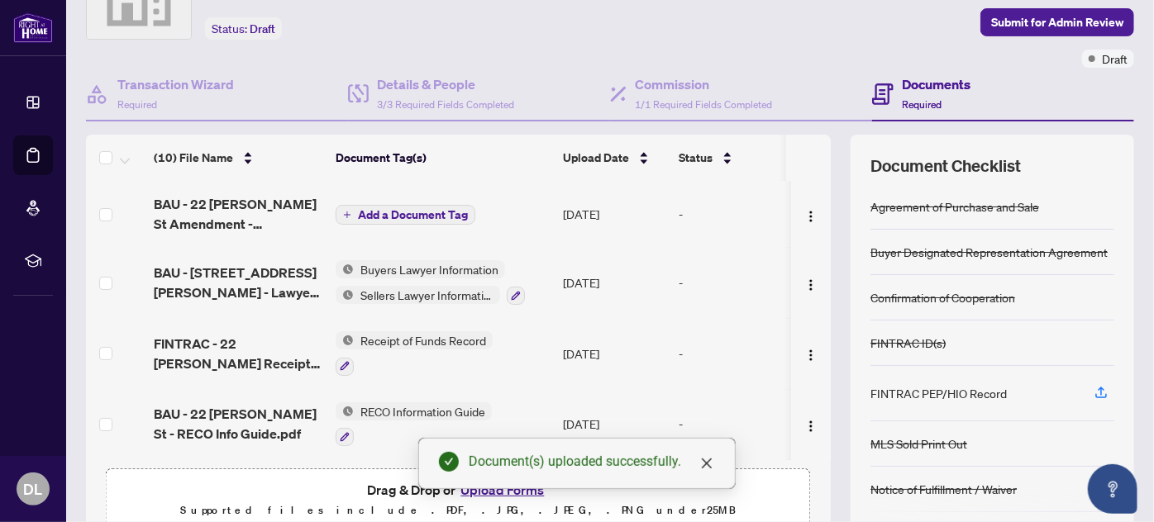
click at [431, 213] on span "Add a Document Tag" at bounding box center [413, 215] width 110 height 12
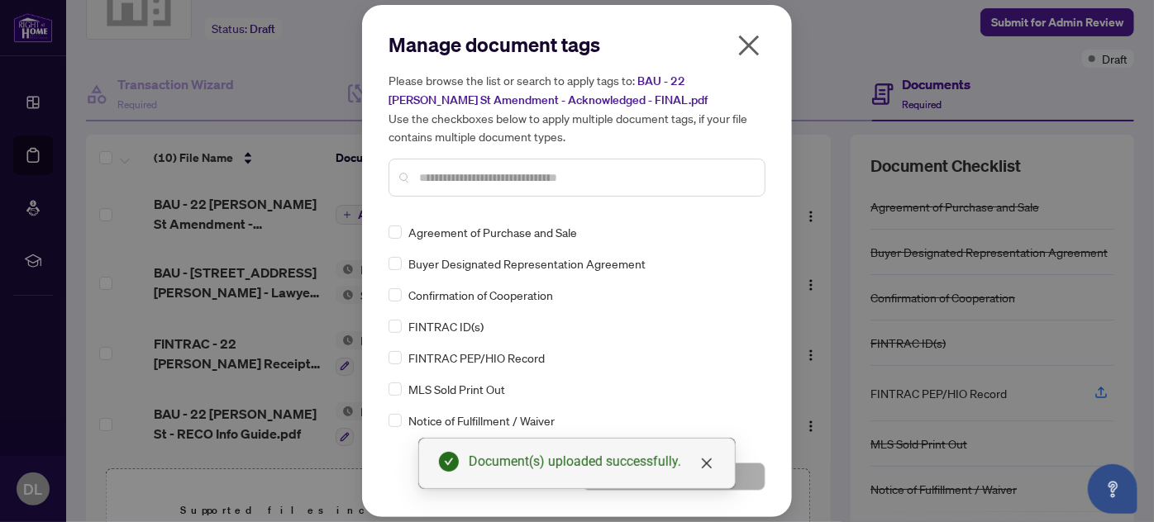
click at [745, 76] on h5 "Please browse the list or search to apply tags to: BAU - 22 Marsh St Amendment …" at bounding box center [576, 108] width 377 height 74
click at [583, 176] on input "text" at bounding box center [585, 178] width 332 height 18
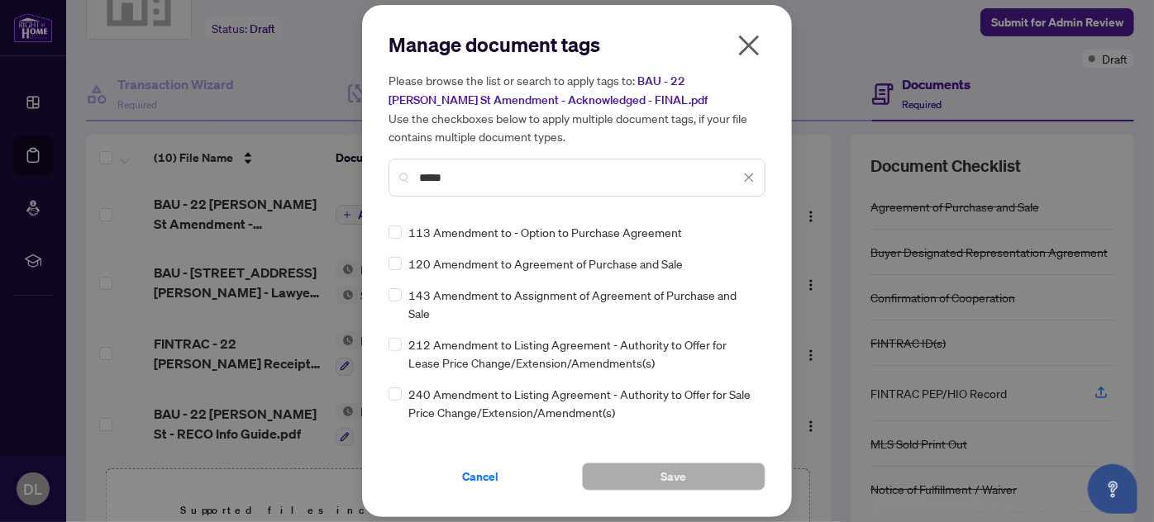
type input "*****"
click at [474, 474] on span "Cancel" at bounding box center [480, 477] width 36 height 26
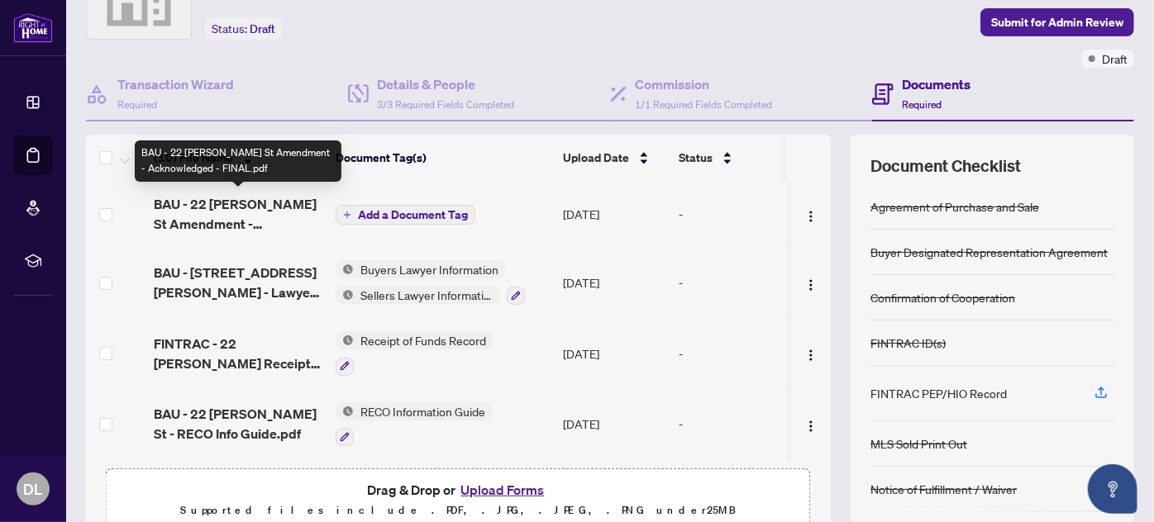
click at [196, 205] on span "BAU - 22 Marsh St Amendment - Acknowledged - FINAL.pdf" at bounding box center [238, 214] width 169 height 40
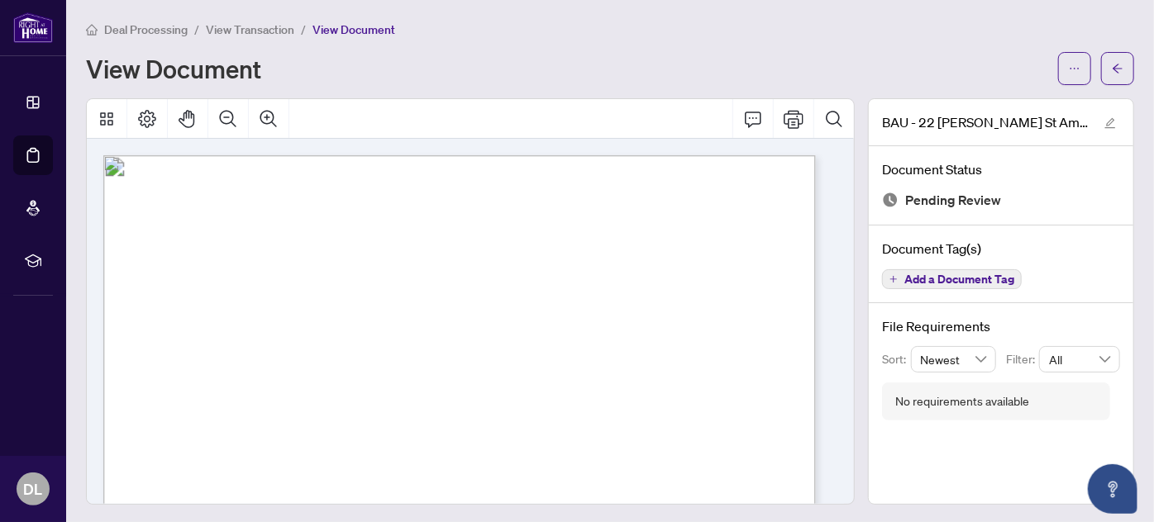
click at [269, 28] on span "View Transaction" at bounding box center [250, 29] width 88 height 15
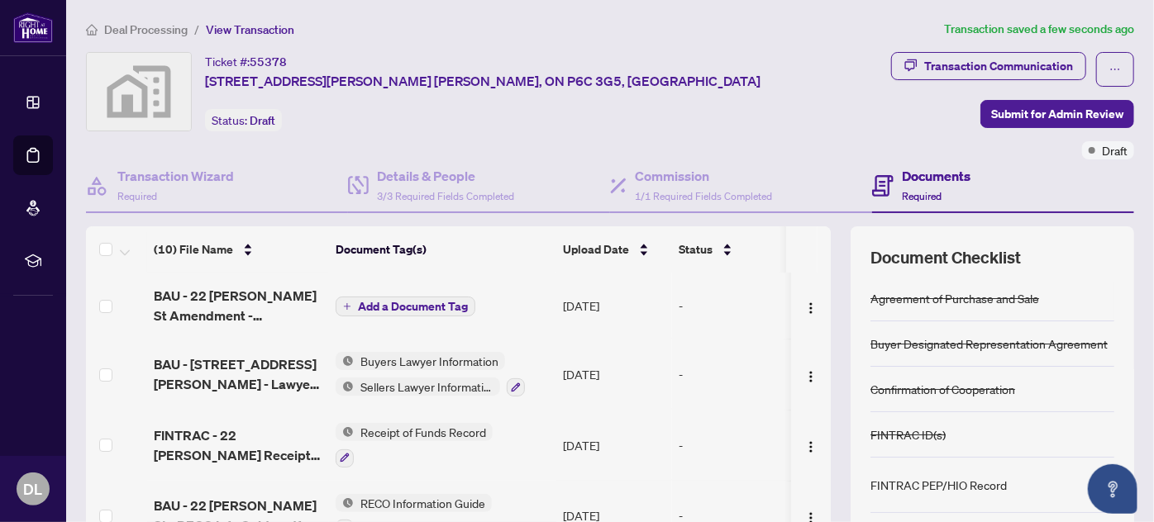
click at [404, 302] on span "Add a Document Tag" at bounding box center [413, 307] width 110 height 12
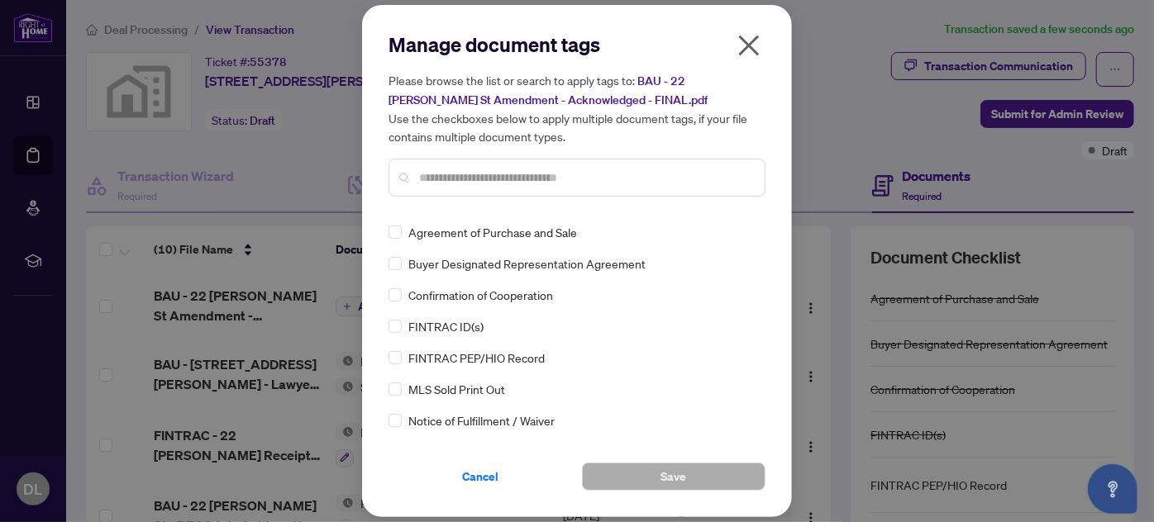
click at [476, 202] on div "Manage document tags Please browse the list or search to apply tags to: BAU - 2…" at bounding box center [576, 120] width 377 height 179
click at [479, 177] on input "text" at bounding box center [585, 178] width 332 height 18
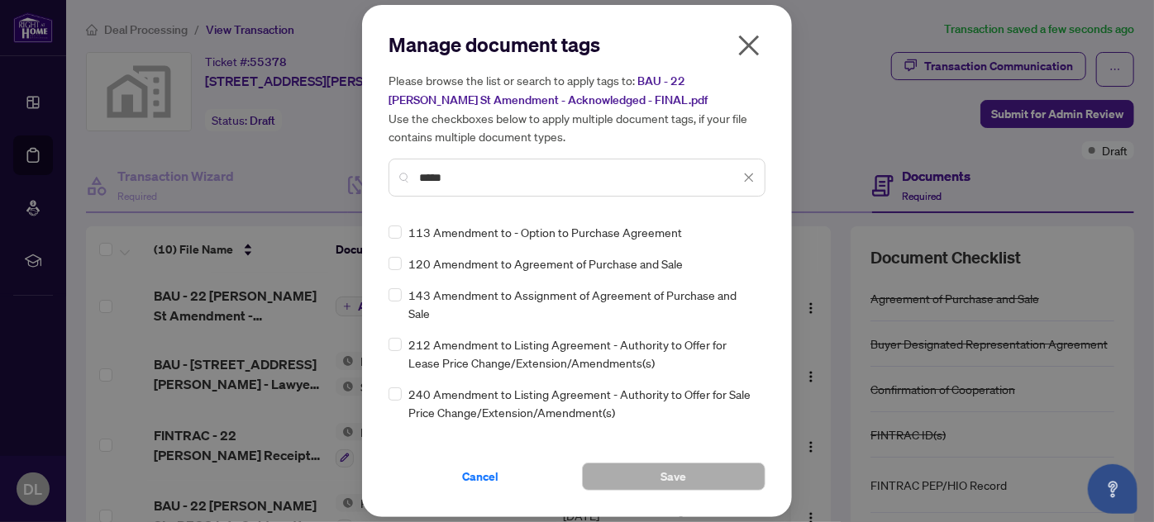
type input "*****"
click at [693, 478] on button "Save" at bounding box center [673, 477] width 183 height 28
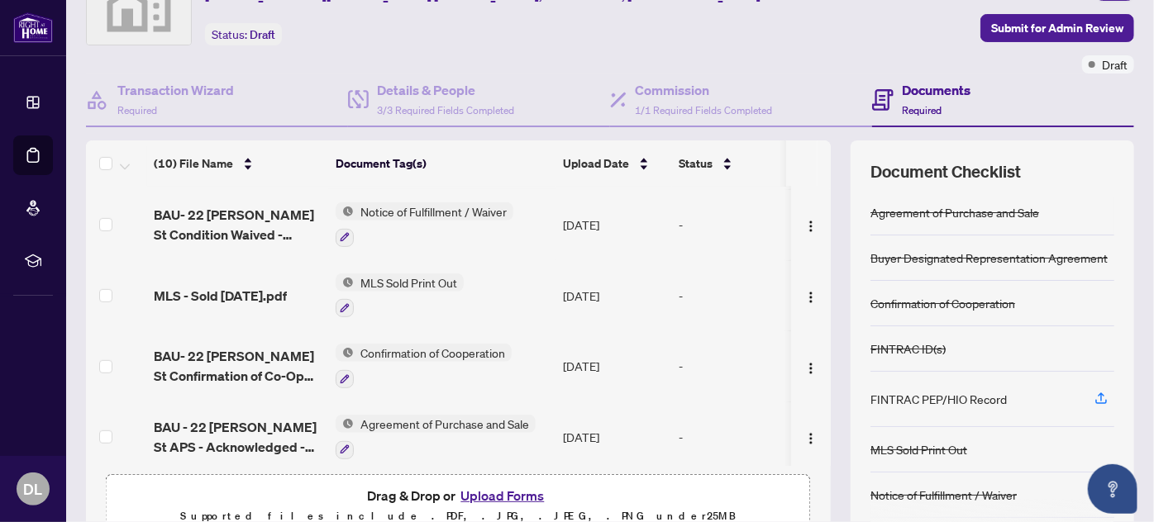
scroll to position [167, 0]
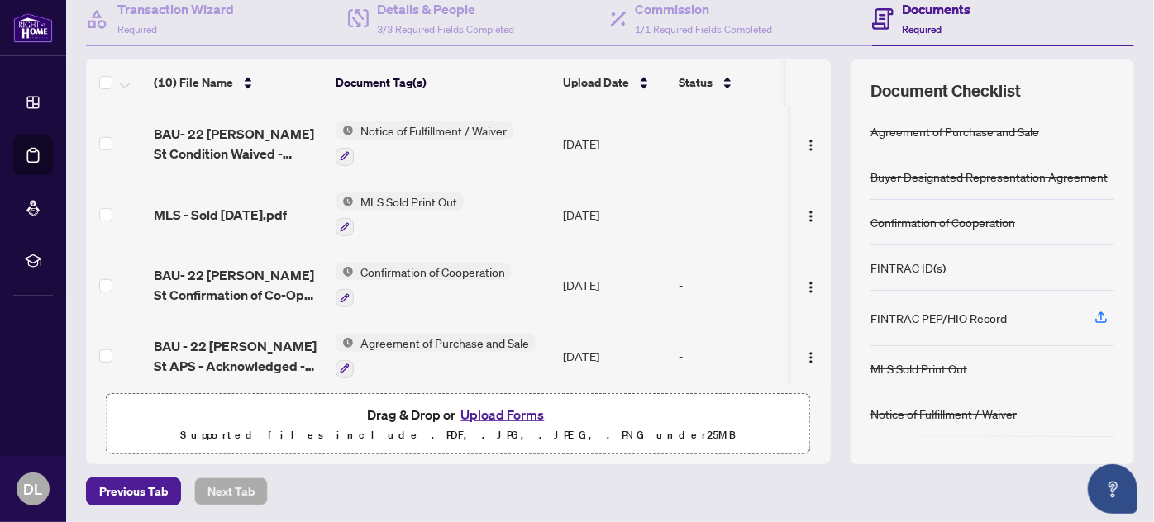
click at [508, 412] on button "Upload Forms" at bounding box center [501, 414] width 93 height 21
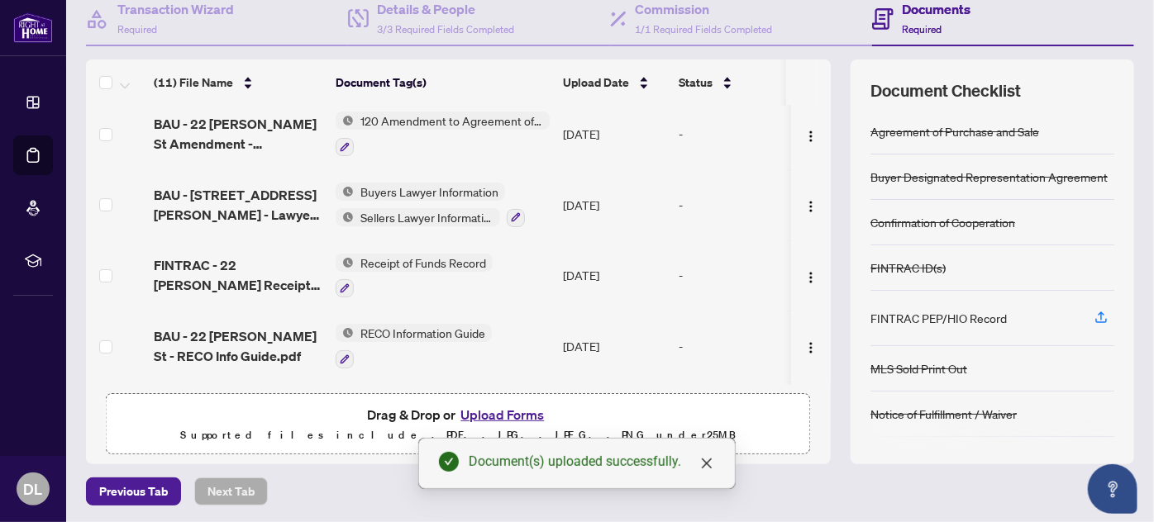
scroll to position [0, 0]
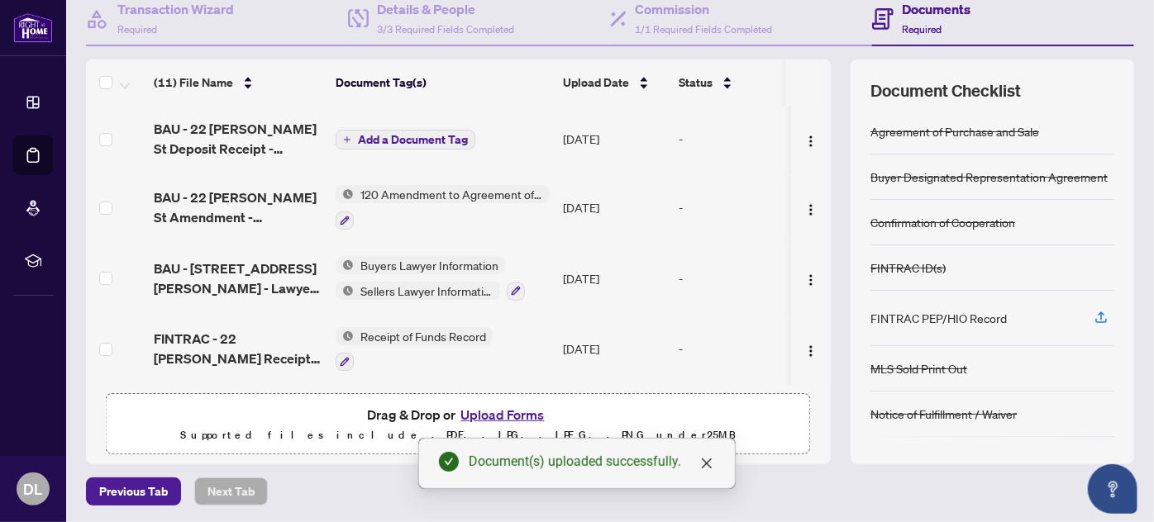
click at [431, 134] on span "Add a Document Tag" at bounding box center [413, 140] width 110 height 12
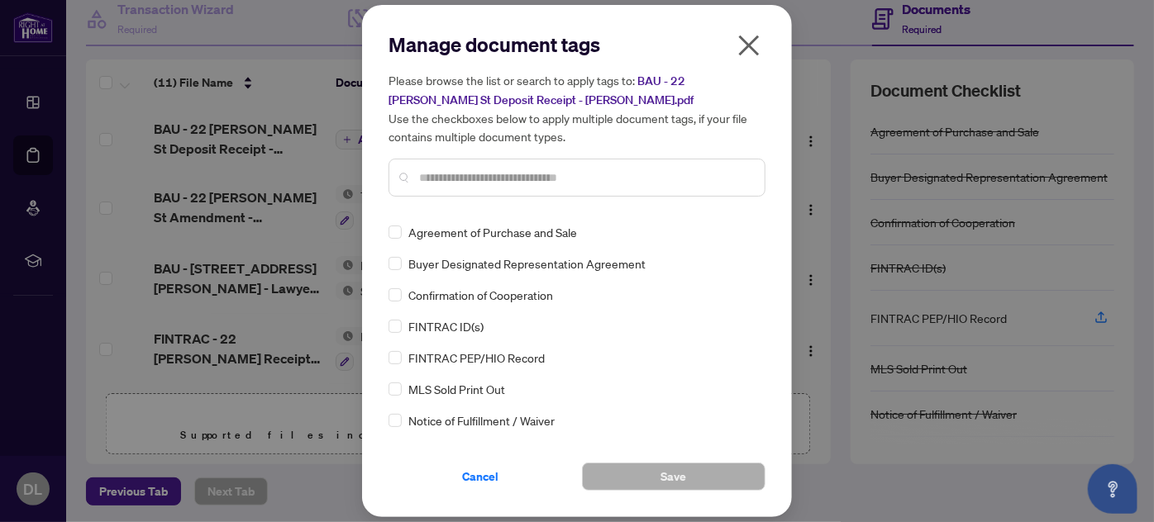
click at [607, 181] on input "text" at bounding box center [585, 178] width 332 height 18
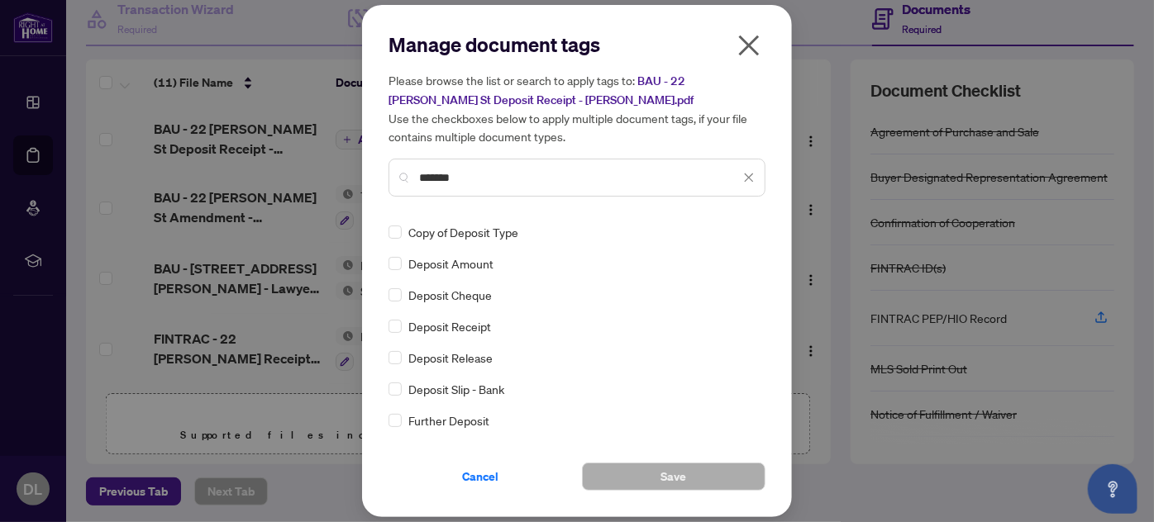
type input "*******"
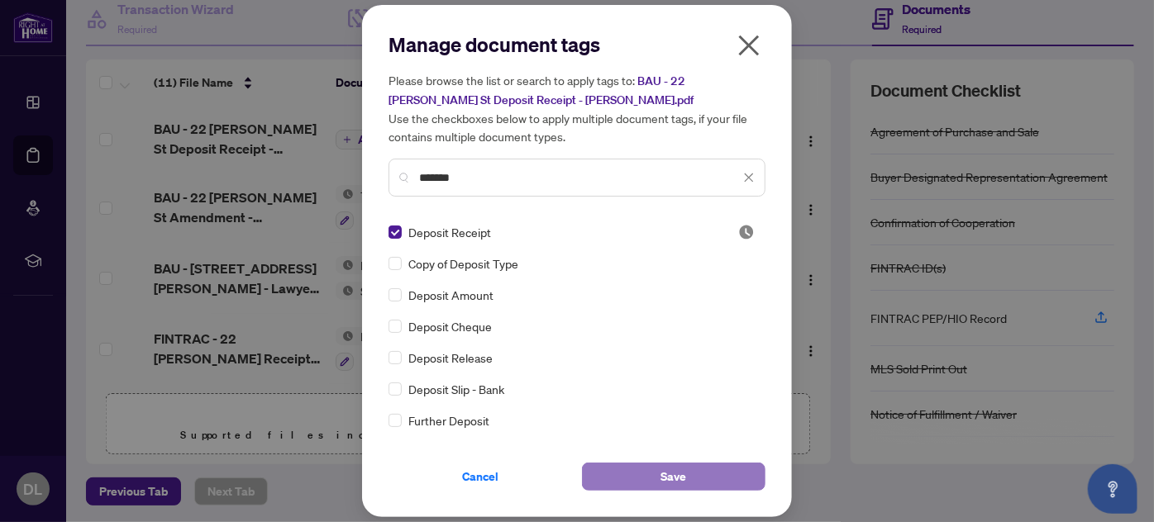
click at [669, 469] on span "Save" at bounding box center [674, 477] width 26 height 26
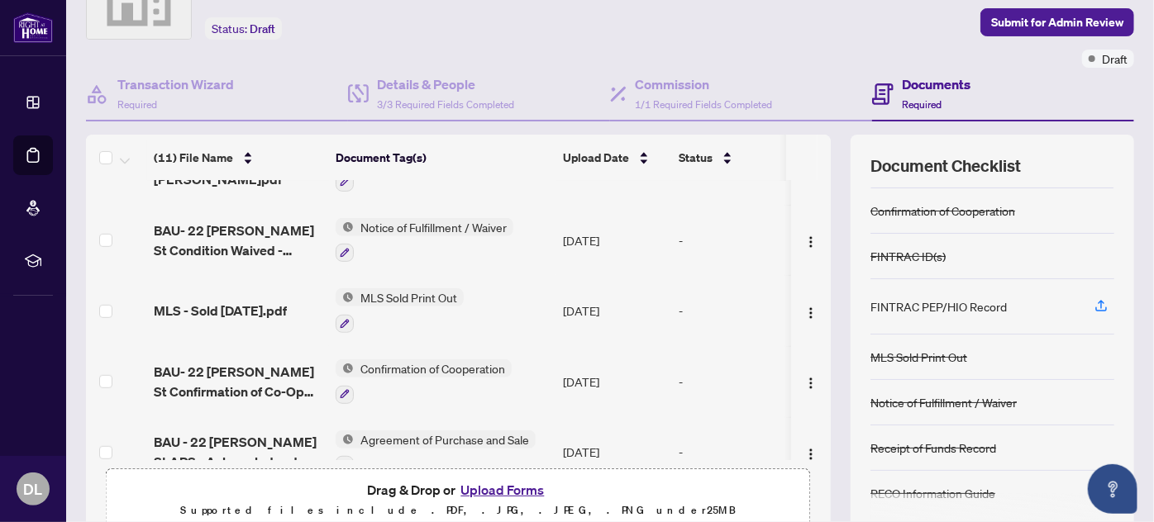
scroll to position [492, 0]
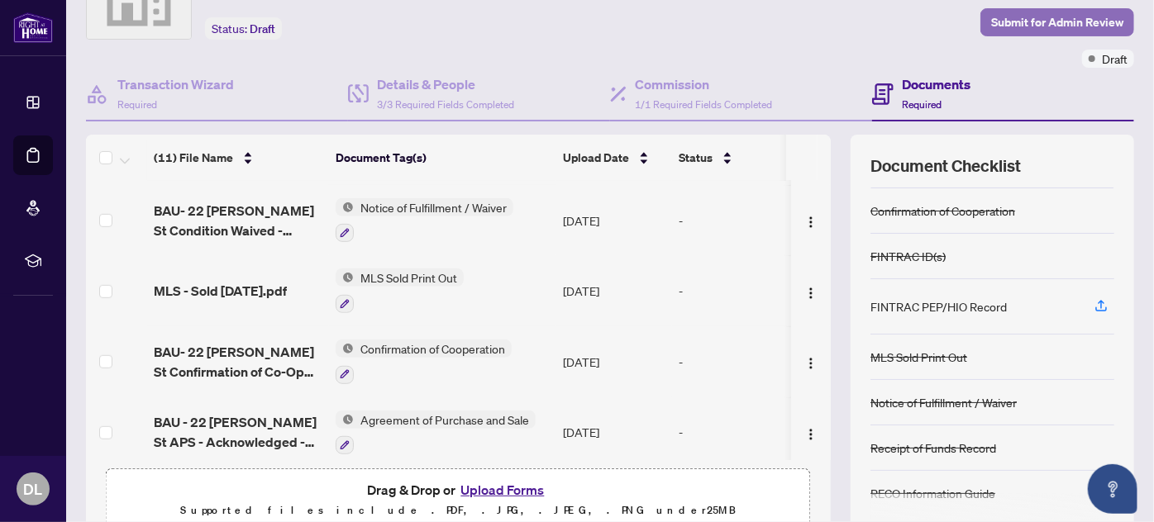
click at [1033, 17] on span "Submit for Admin Review" at bounding box center [1057, 22] width 132 height 26
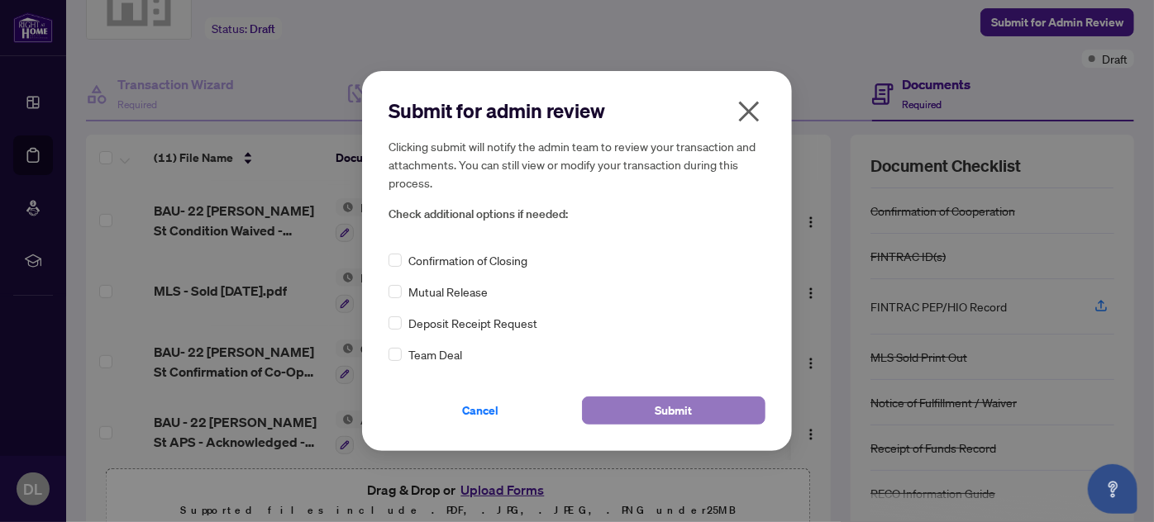
click at [665, 407] on span "Submit" at bounding box center [673, 411] width 37 height 26
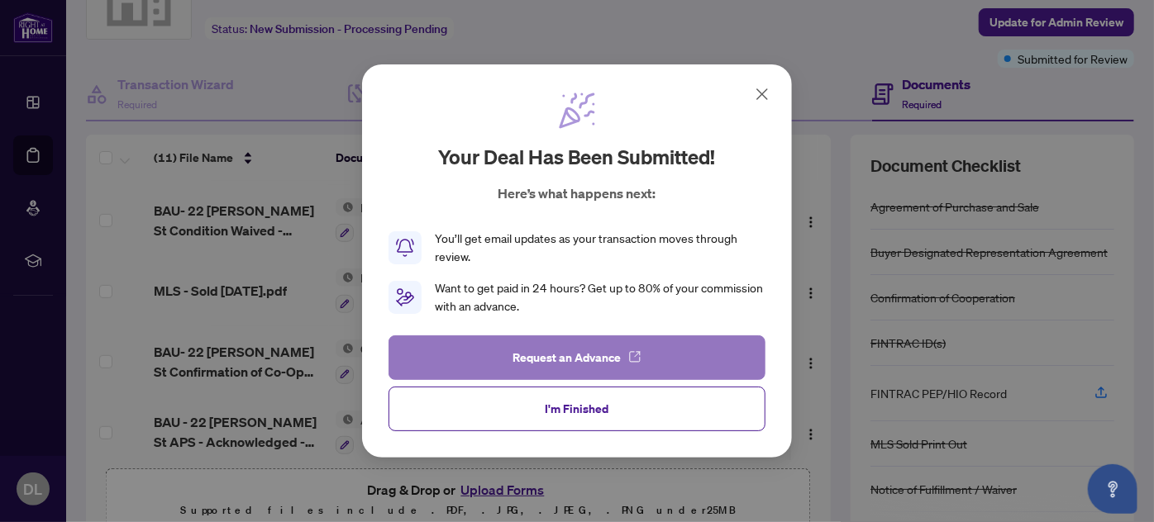
click at [562, 357] on span "Request an Advance" at bounding box center [567, 358] width 108 height 26
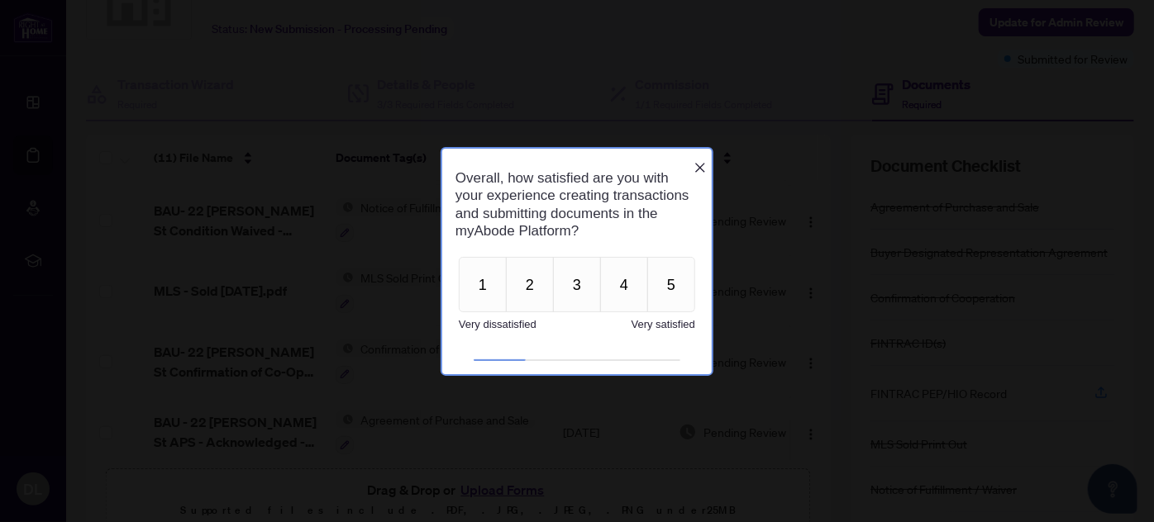
scroll to position [0, 0]
click at [697, 155] on div "Overall, how satisfied are you with your experience creating transactions and s…" at bounding box center [575, 203] width 269 height 97
click at [698, 160] on icon "Close button" at bounding box center [699, 166] width 13 height 13
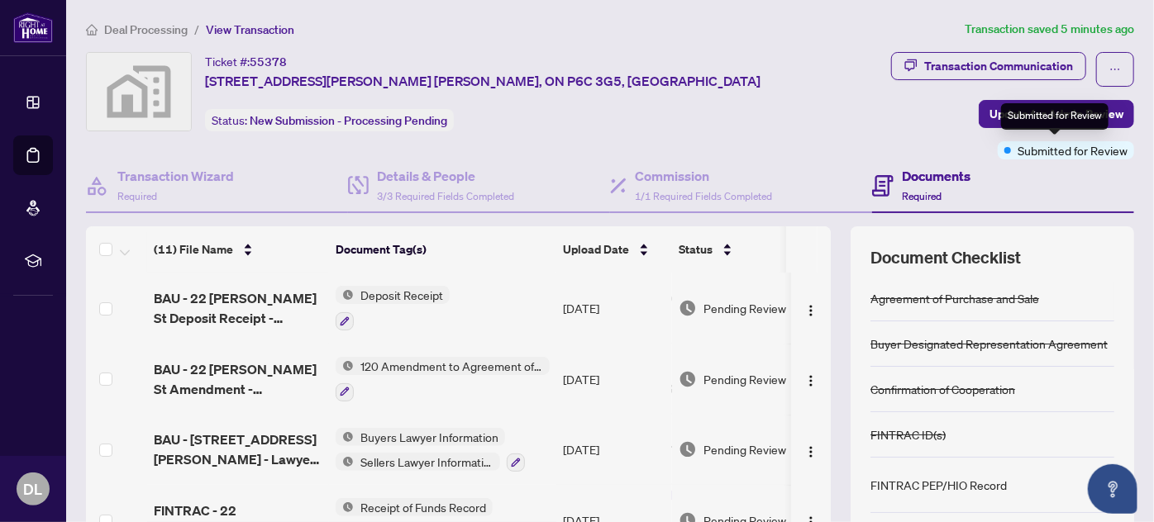
click at [1049, 149] on span "Submitted for Review" at bounding box center [1072, 150] width 110 height 18
